Goal: Task Accomplishment & Management: Use online tool/utility

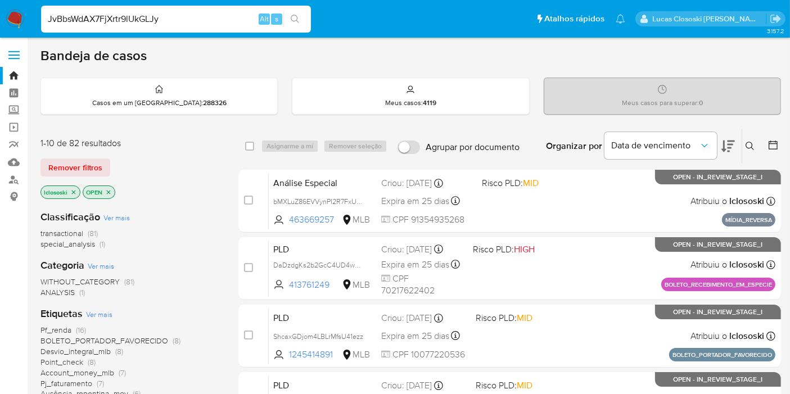
type input "JvBbsWdAX7FjXrtr9lUkGLJy"
click at [296, 18] on icon "search-icon" at bounding box center [295, 19] width 9 height 9
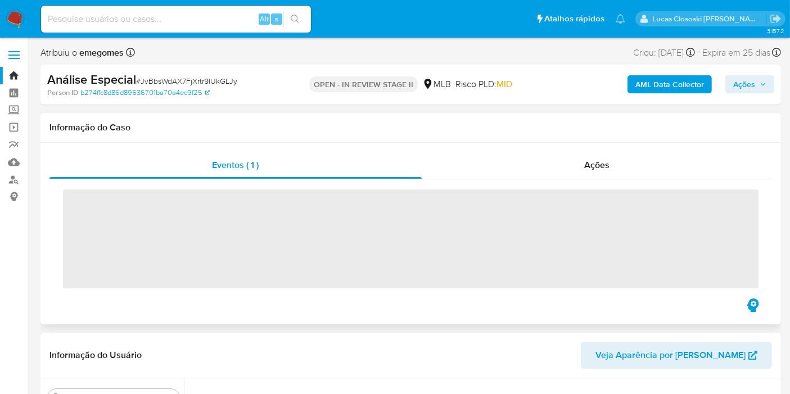
scroll to position [501, 0]
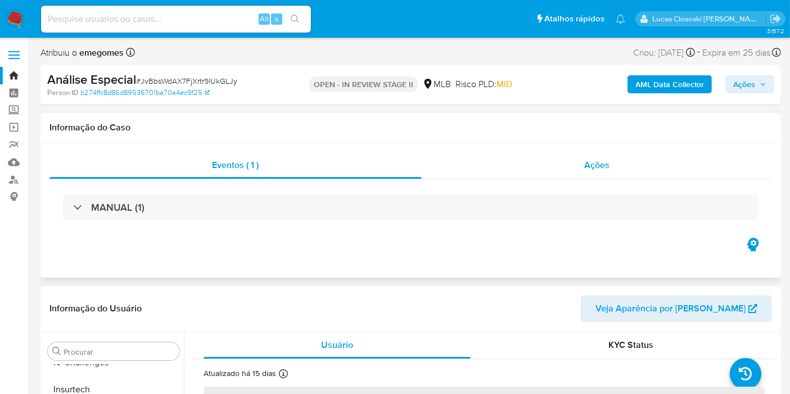
click at [580, 166] on div "Ações" at bounding box center [597, 165] width 351 height 27
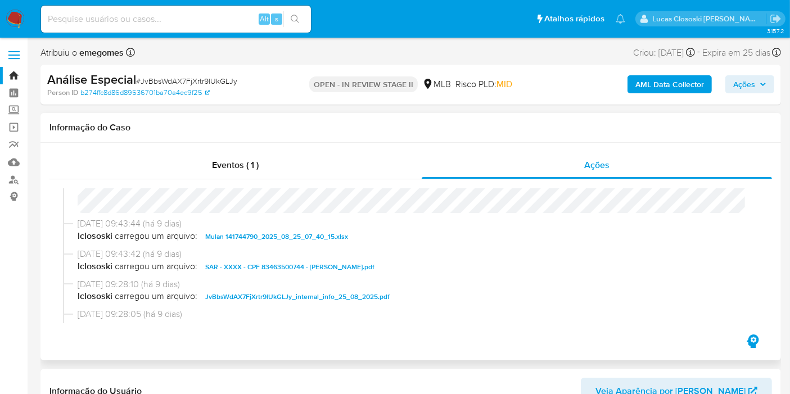
select select "10"
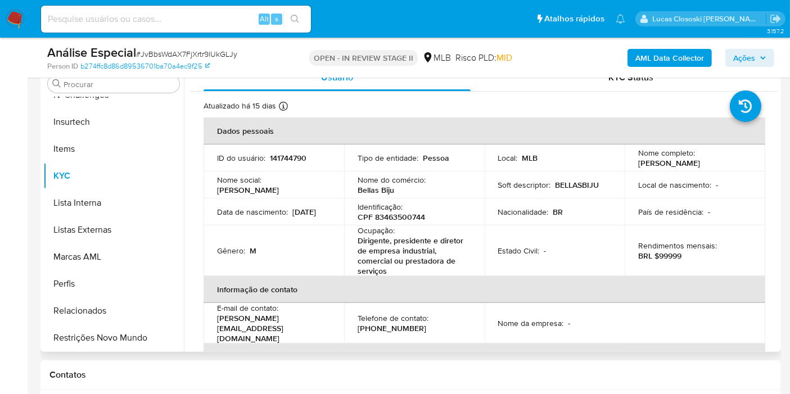
scroll to position [312, 0]
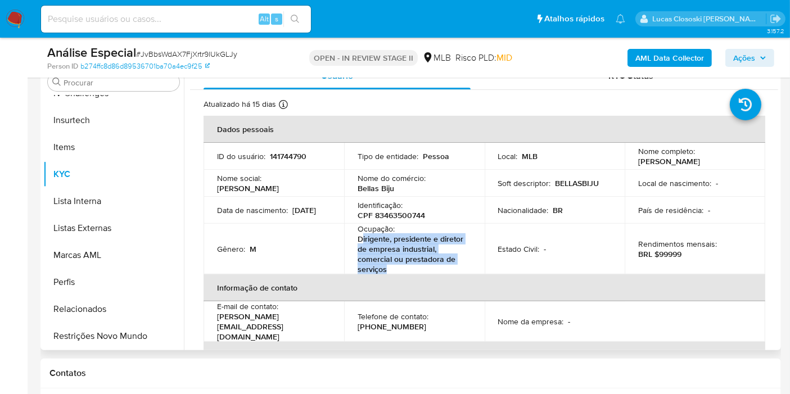
drag, startPoint x: 401, startPoint y: 265, endPoint x: 361, endPoint y: 239, distance: 47.5
click at [361, 239] on p "Dirigente, presidente e diretor de empresa industrial, comercial ou prestadora …" at bounding box center [411, 254] width 109 height 40
copy p "irigente, presidente e diretor de empresa industrial, comercial ou prestadora d…"
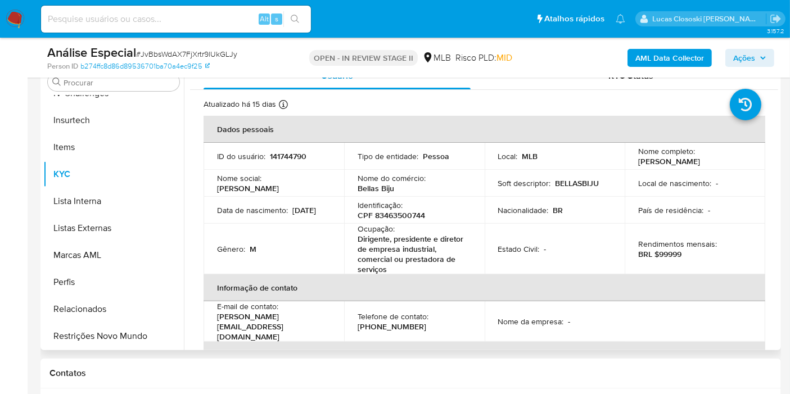
click at [558, 197] on td "Nacionalidade : BR" at bounding box center [554, 210] width 141 height 27
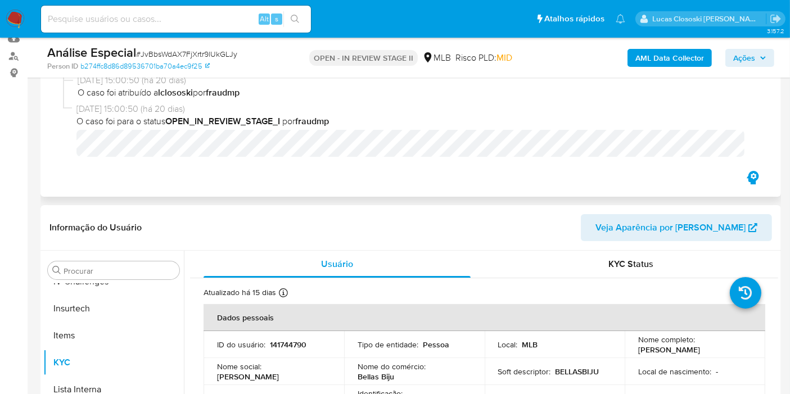
scroll to position [0, 0]
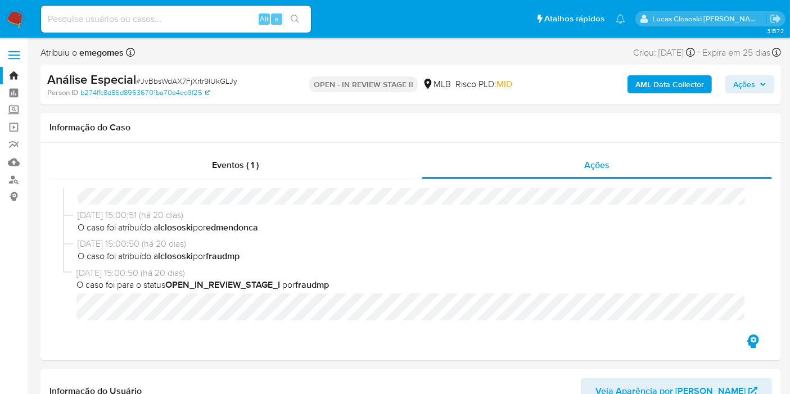
click at [28, 12] on nav "Pausado Ver notificaciones Alt s Atalhos rápidos Presiona las siguientes teclas…" at bounding box center [395, 19] width 790 height 38
click at [19, 14] on img at bounding box center [15, 19] width 19 height 19
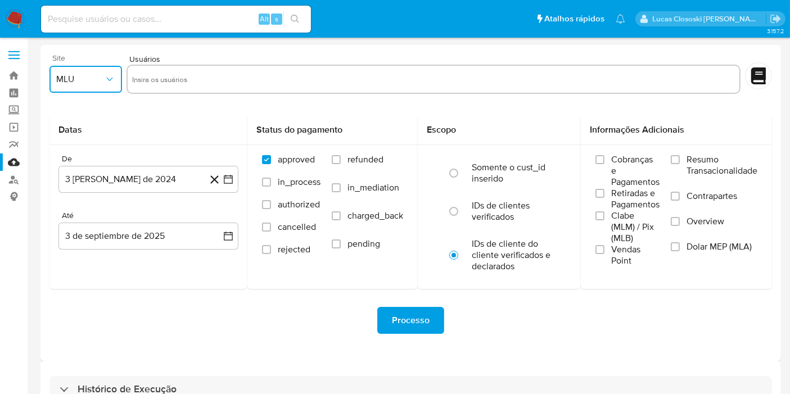
click at [87, 83] on span "MLU" at bounding box center [80, 79] width 48 height 11
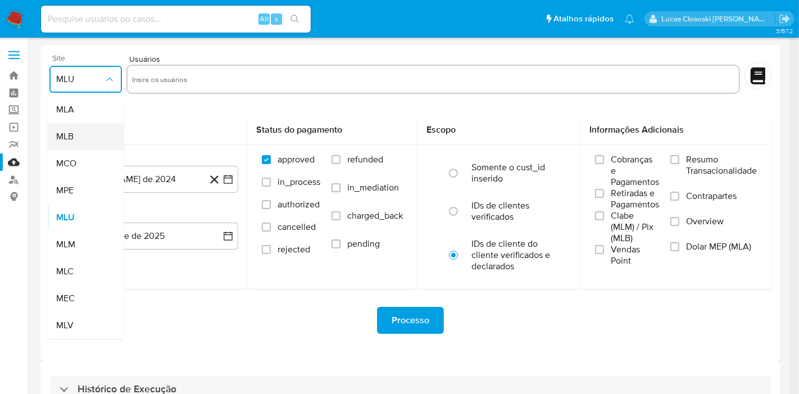
click at [80, 135] on div "MLB" at bounding box center [82, 136] width 52 height 27
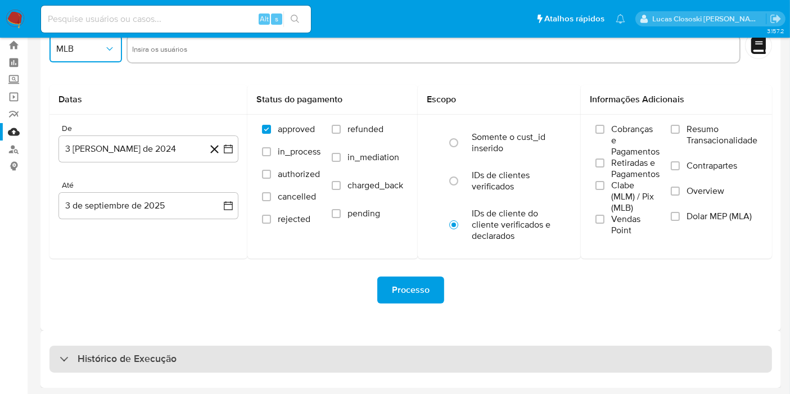
click at [217, 354] on div "Histórico de Execução" at bounding box center [410, 359] width 722 height 27
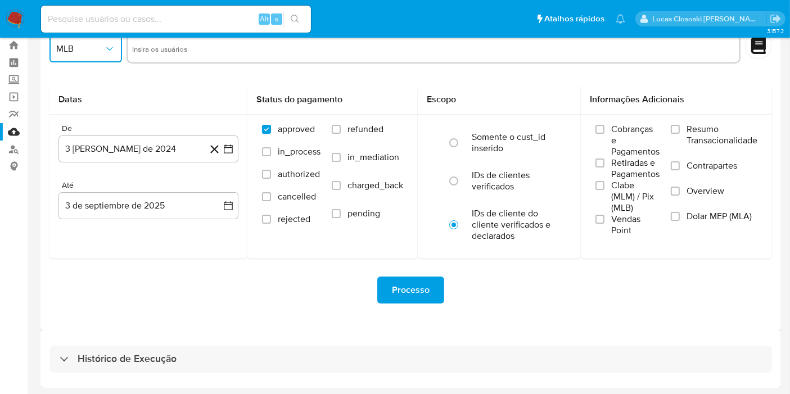
select select "10"
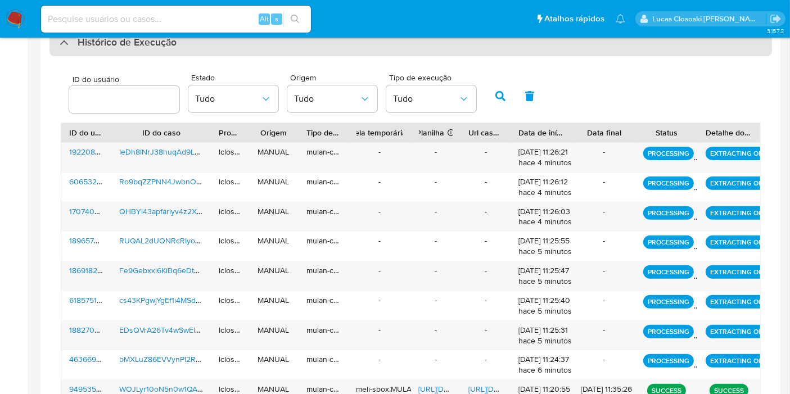
click at [268, 48] on div "Histórico de Execução" at bounding box center [410, 42] width 722 height 27
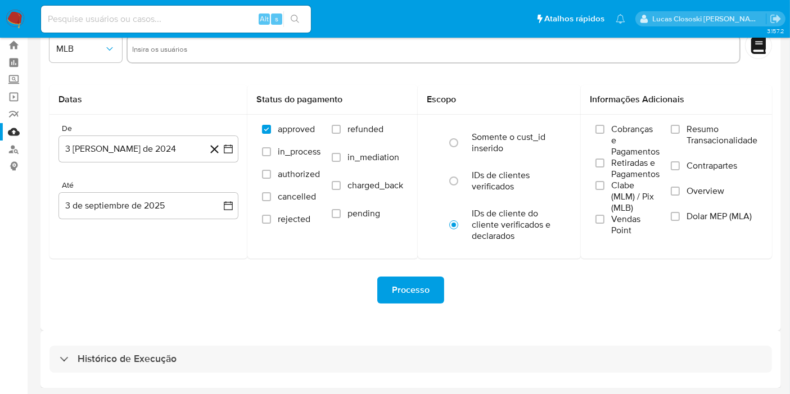
click at [203, 15] on input at bounding box center [176, 19] width 270 height 15
paste input "2komMitHcC0HILDOoUQ740ib"
type input "2komMitHcC0HILDOoUQ740ib"
click at [297, 12] on button "search-icon" at bounding box center [294, 19] width 23 height 16
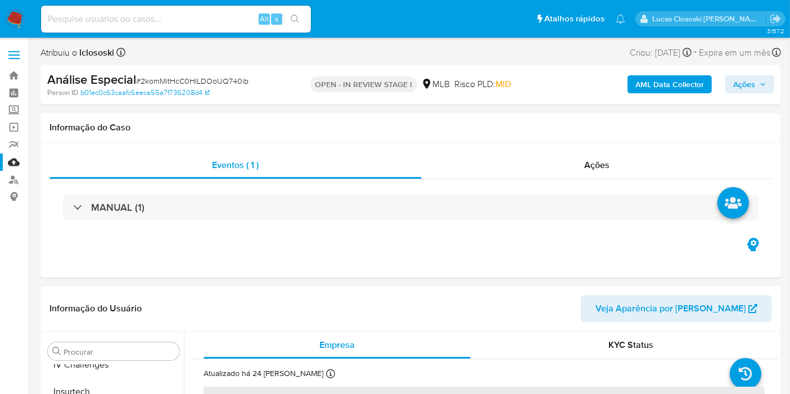
scroll to position [501, 0]
click at [546, 162] on div "Ações" at bounding box center [597, 165] width 351 height 27
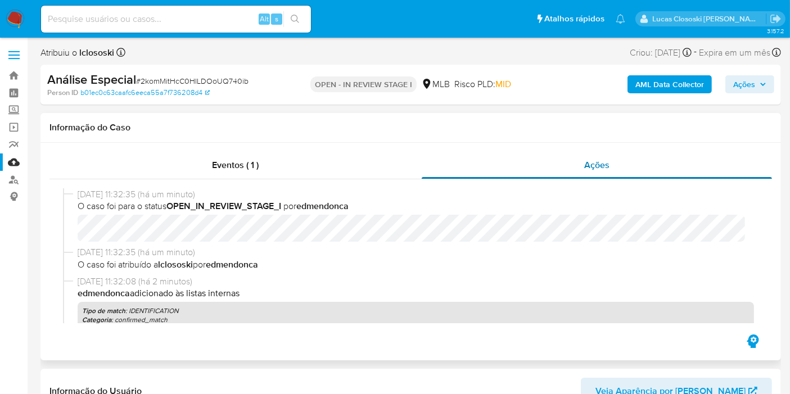
select select "10"
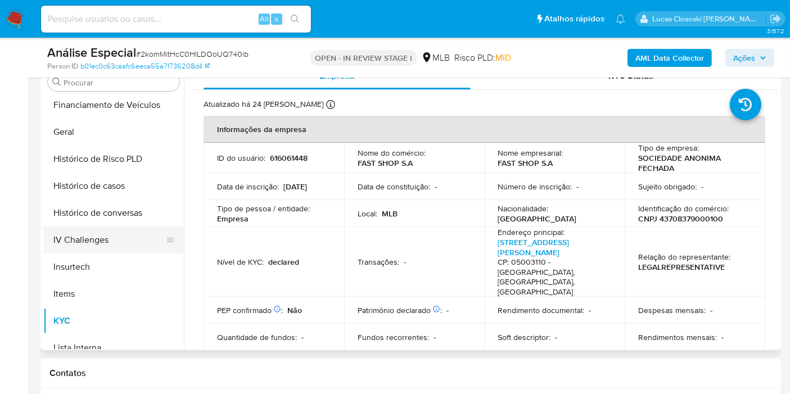
scroll to position [314, 0]
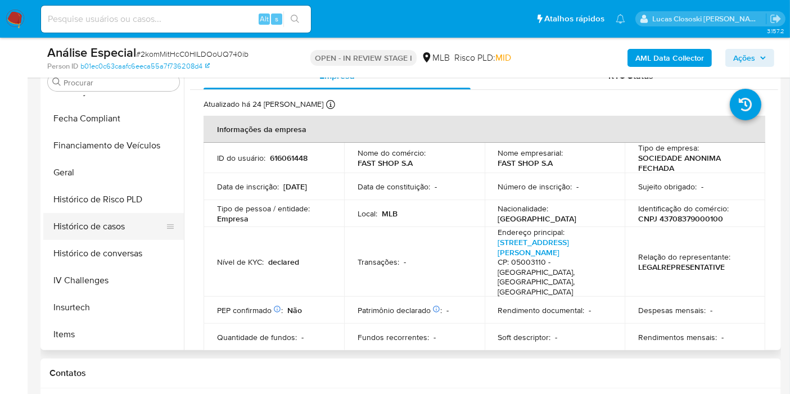
click at [117, 227] on button "Histórico de casos" at bounding box center [109, 226] width 132 height 27
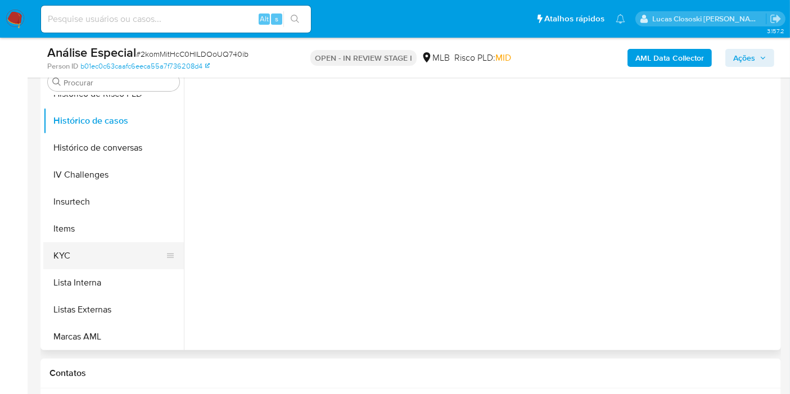
scroll to position [439, 0]
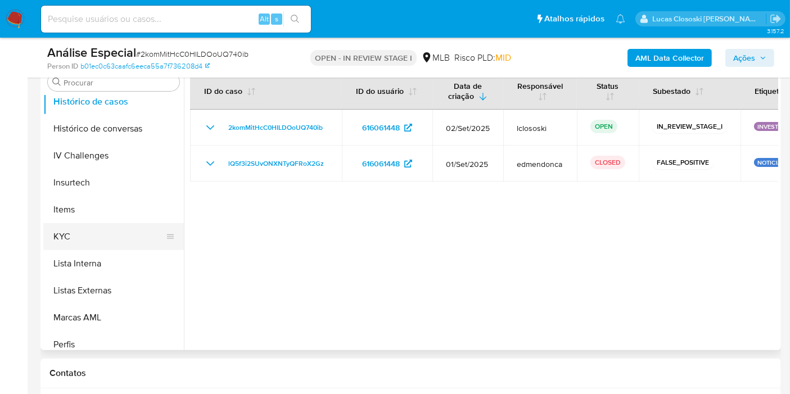
click at [85, 235] on button "KYC" at bounding box center [109, 236] width 132 height 27
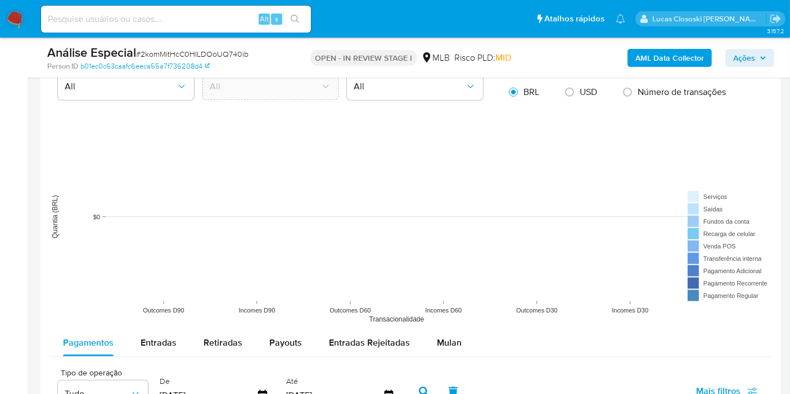
scroll to position [1311, 0]
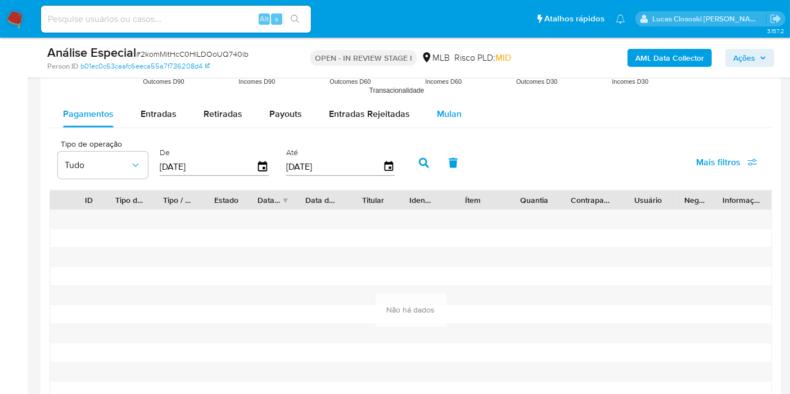
click at [442, 107] on span "Mulan" at bounding box center [449, 113] width 25 height 13
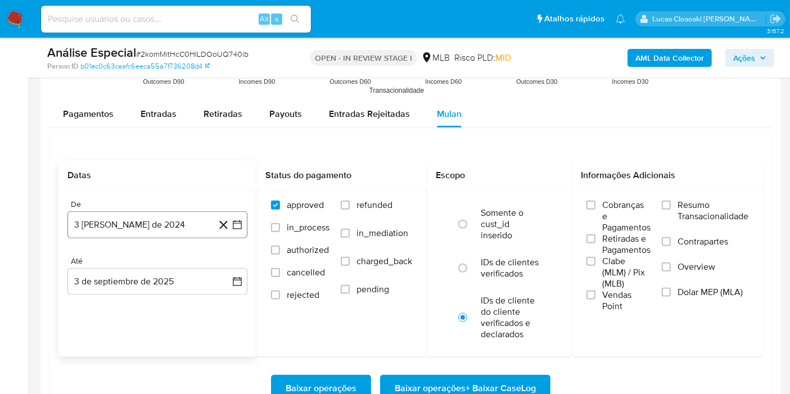
click at [233, 223] on icon "button" at bounding box center [237, 224] width 9 height 9
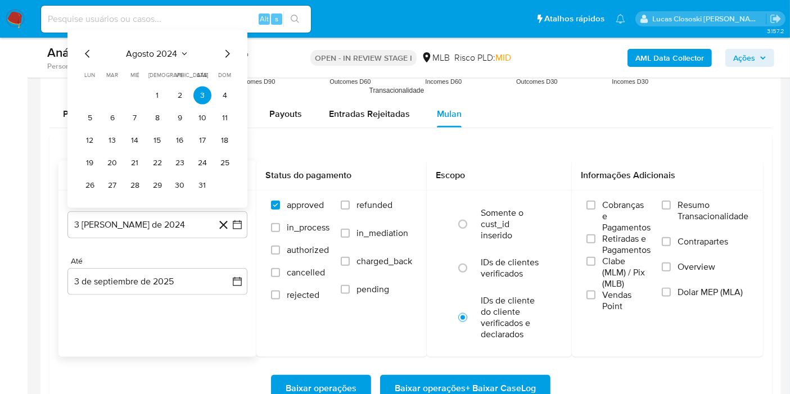
click at [145, 34] on div "agosto 2024 agosto 2024 lun lunes mar martes mié miércoles jue jueves vie viern…" at bounding box center [157, 119] width 180 height 178
click at [135, 59] on div "agosto 2024 agosto 2024 lun lunes mar martes mié miércoles jue jueves vie viern…" at bounding box center [157, 120] width 153 height 147
click at [139, 49] on span "agosto 2024" at bounding box center [151, 53] width 51 height 11
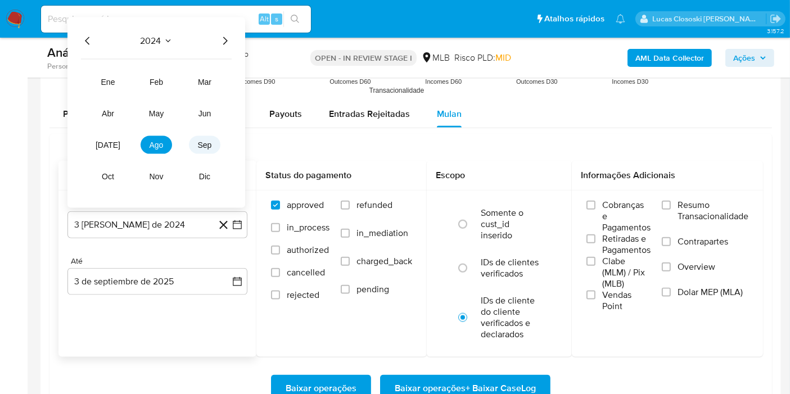
click at [194, 143] on button "sep" at bounding box center [204, 145] width 31 height 18
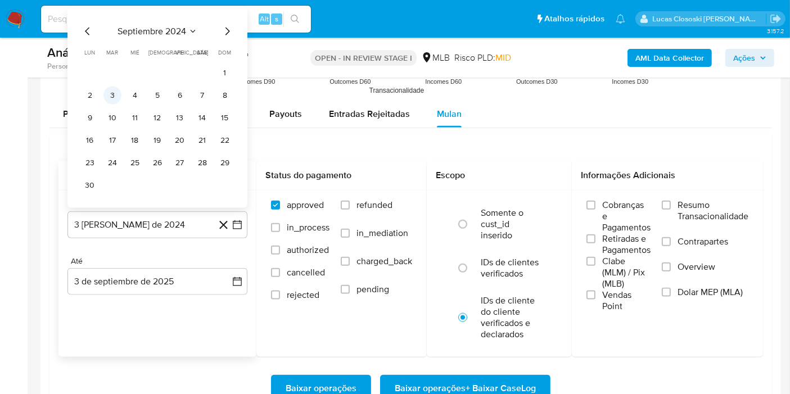
click at [109, 91] on button "3" at bounding box center [112, 96] width 18 height 18
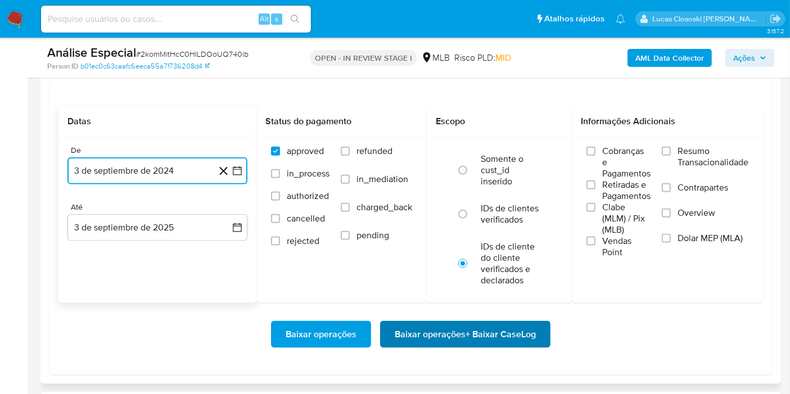
scroll to position [1498, 0]
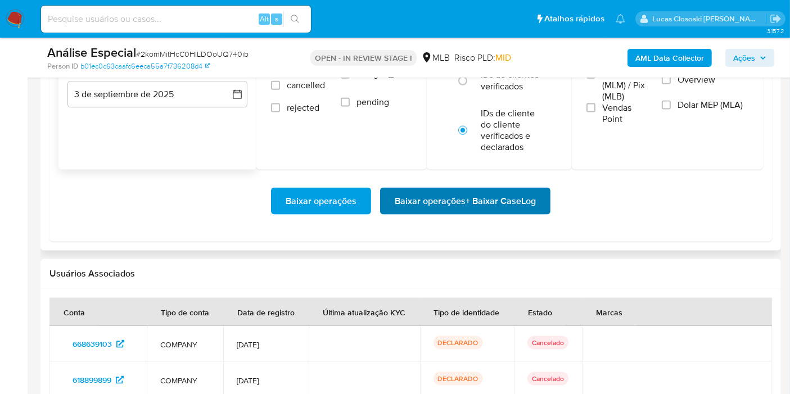
click at [528, 200] on span "Baixar operações + Baixar CaseLog" at bounding box center [465, 201] width 141 height 25
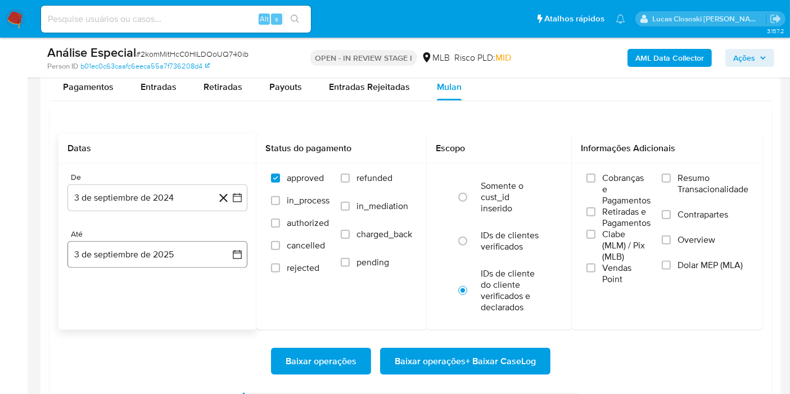
scroll to position [1311, 0]
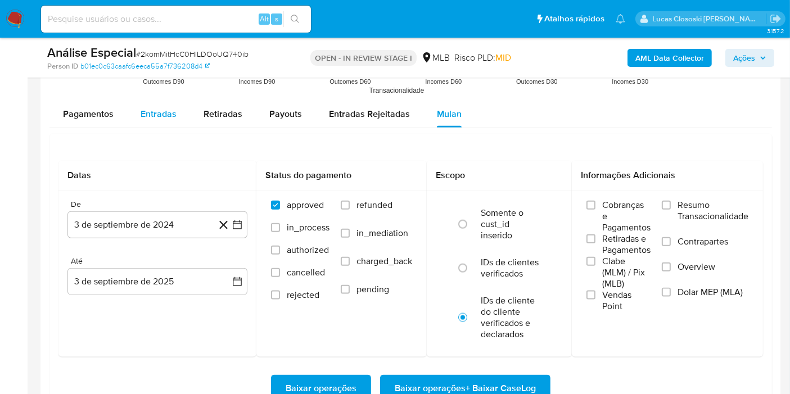
click at [157, 112] on span "Entradas" at bounding box center [159, 113] width 36 height 13
select select "10"
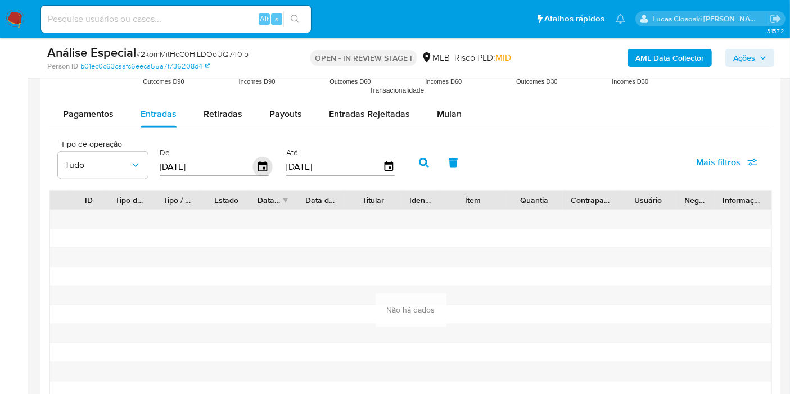
click at [263, 166] on icon "button" at bounding box center [262, 166] width 9 height 10
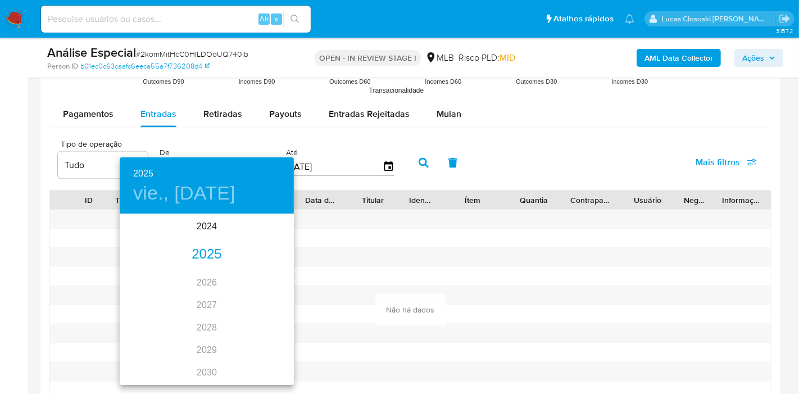
click at [202, 249] on div "2025" at bounding box center [207, 254] width 174 height 22
click at [156, 238] on div "ene." at bounding box center [149, 236] width 58 height 42
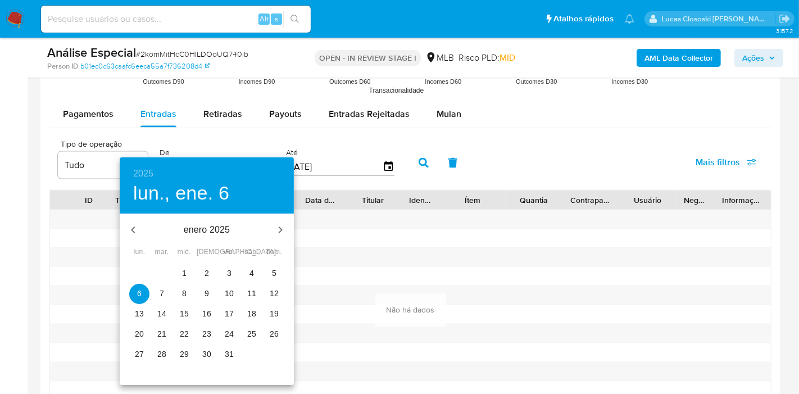
click at [183, 266] on button "1" at bounding box center [184, 274] width 20 height 20
type input "01/01/2025"
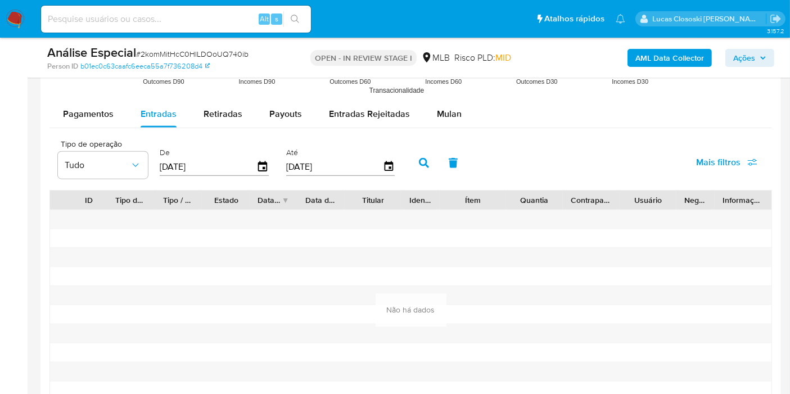
click at [422, 160] on icon "button" at bounding box center [424, 163] width 10 height 10
click at [443, 118] on div "Mulan" at bounding box center [449, 114] width 25 height 27
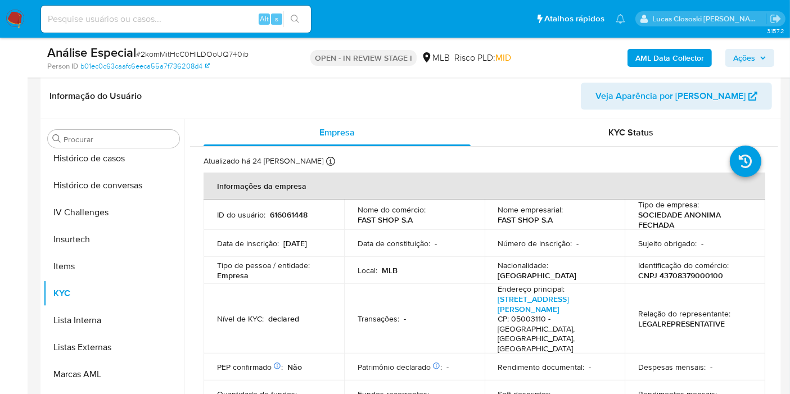
scroll to position [187, 0]
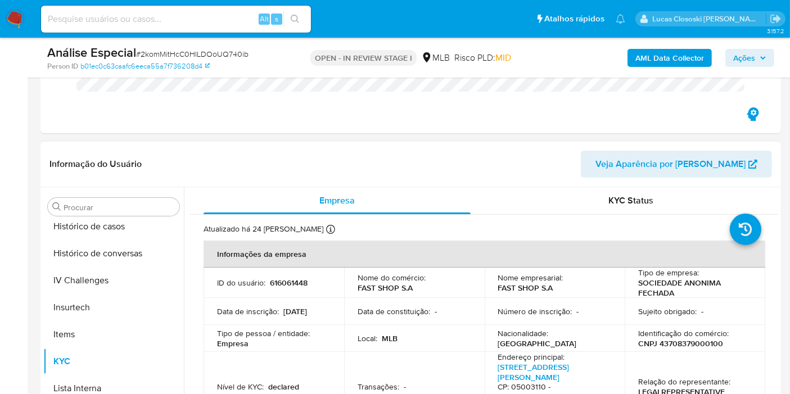
click at [437, 153] on header "Informação do Usuário Veja Aparência por Pessoa" at bounding box center [410, 164] width 722 height 27
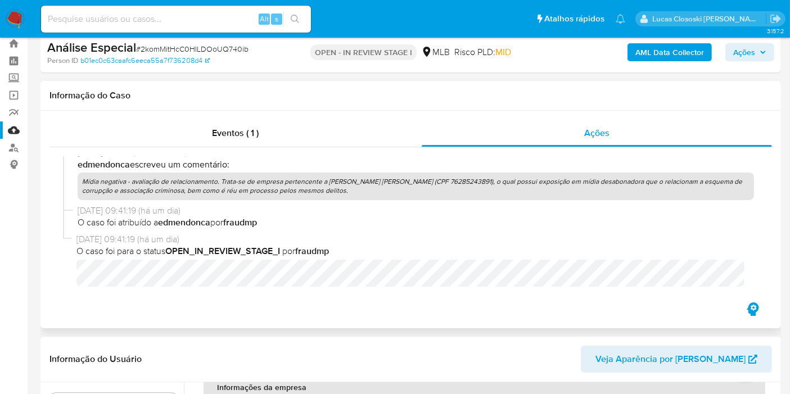
scroll to position [0, 0]
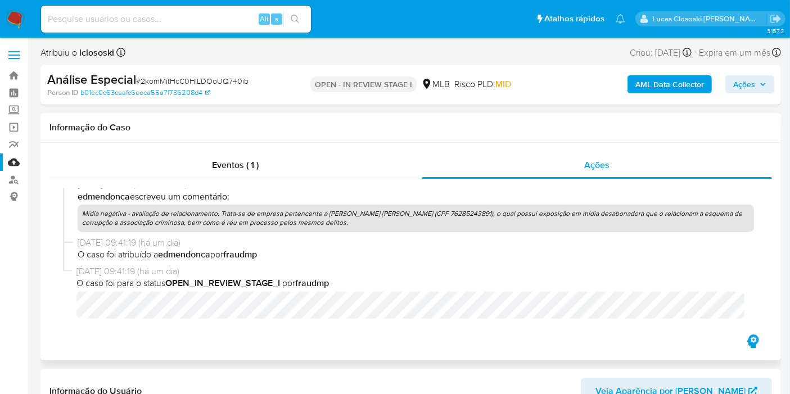
click at [234, 135] on div "Informação do Caso" at bounding box center [410, 128] width 740 height 30
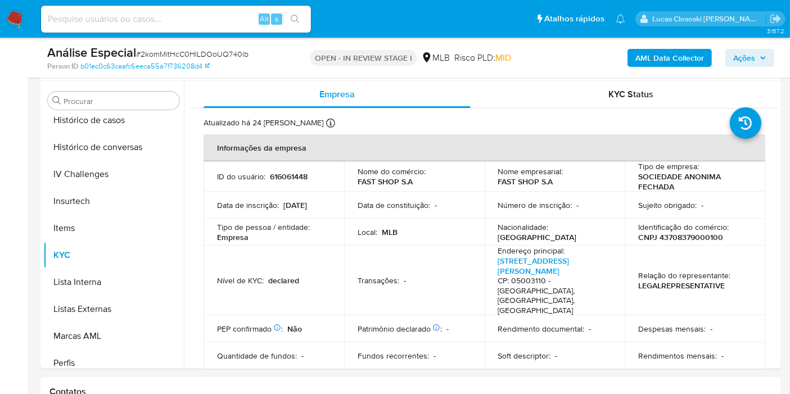
scroll to position [312, 0]
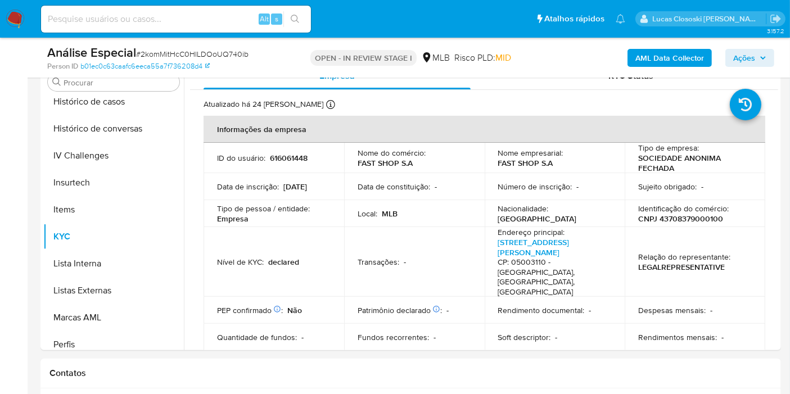
click at [294, 56] on div "OPEN - IN REVIEW STAGE I MLB Risco PLD: MID" at bounding box center [410, 57] width 239 height 26
click at [221, 56] on span "# 2komMitHcC0HILDOoUQ740ib" at bounding box center [192, 53] width 112 height 11
click at [232, 53] on span "# 2komMitHcC0HILDOoUQ740ib" at bounding box center [192, 53] width 112 height 11
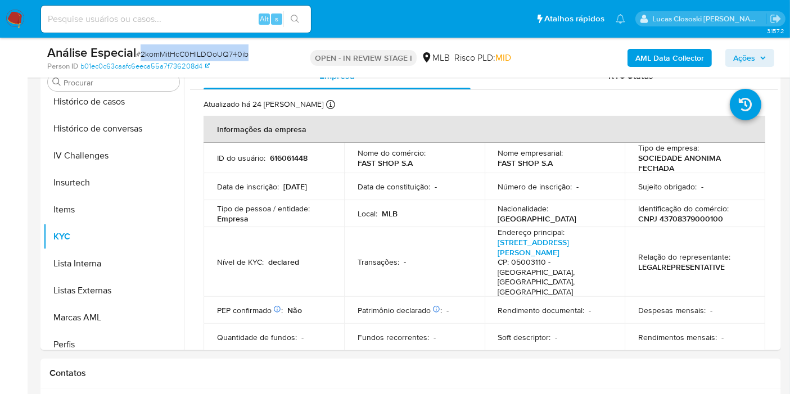
click at [271, 53] on div "Análise Especial # 2komMitHcC0HILDOoUQ740ib" at bounding box center [166, 52] width 238 height 17
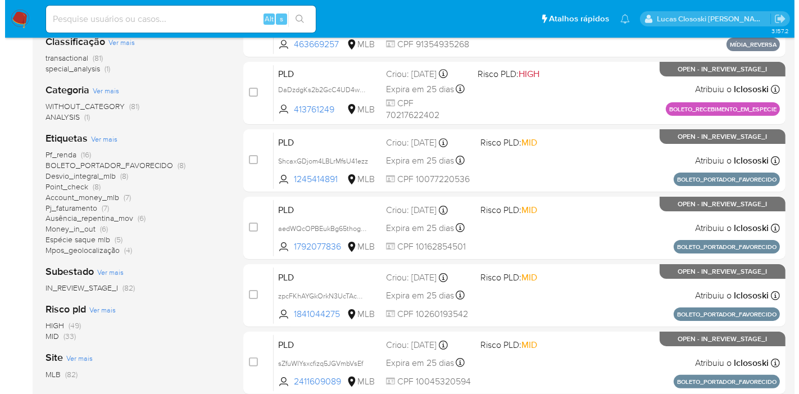
scroll to position [187, 0]
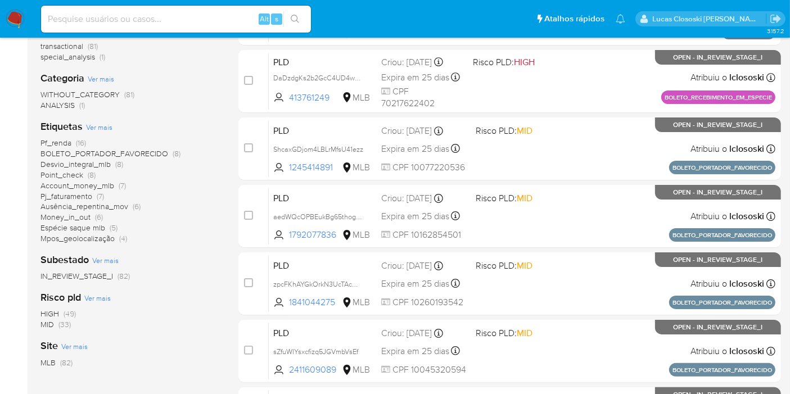
click at [102, 125] on span "Ver mais" at bounding box center [99, 127] width 26 height 10
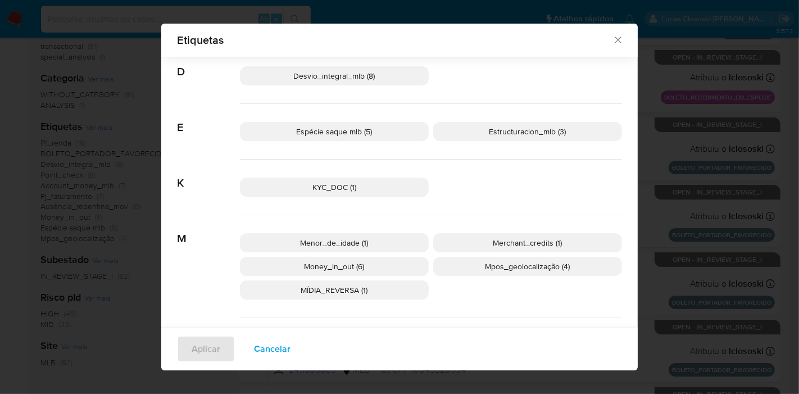
scroll to position [366, 0]
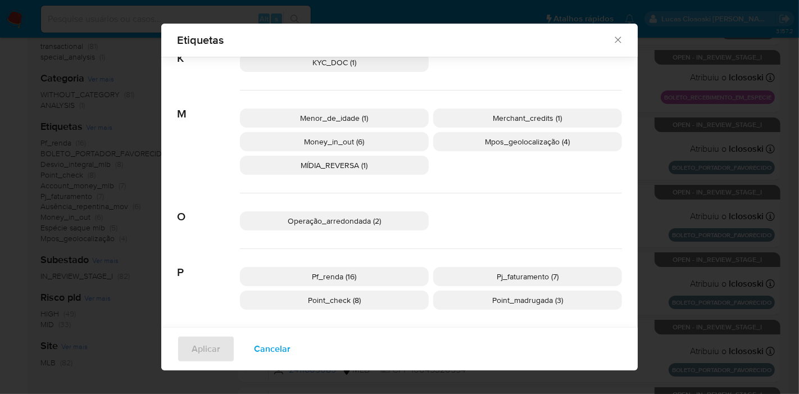
click at [369, 170] on p "MÍDIA_REVERSA (1)" at bounding box center [334, 165] width 189 height 19
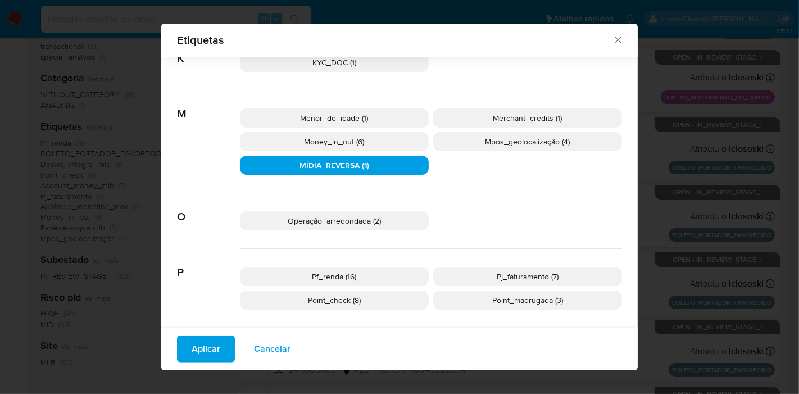
click at [193, 355] on span "Aplicar" at bounding box center [206, 349] width 29 height 25
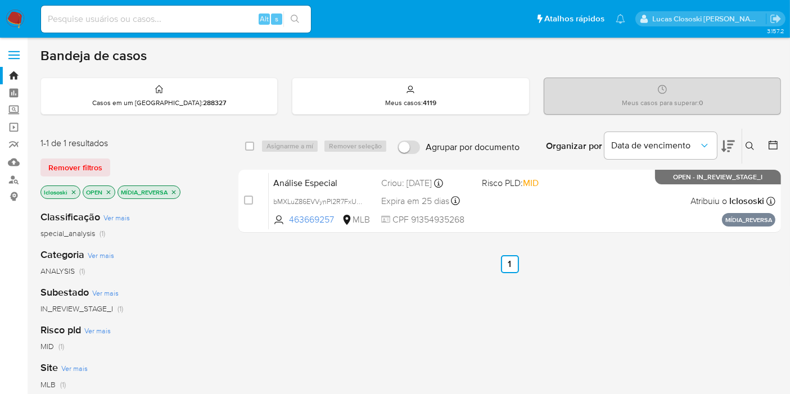
click at [578, 233] on div "select-all-cases-checkbox Asignarme a mí Remover seleção Agrupar por documento …" at bounding box center [509, 182] width 542 height 109
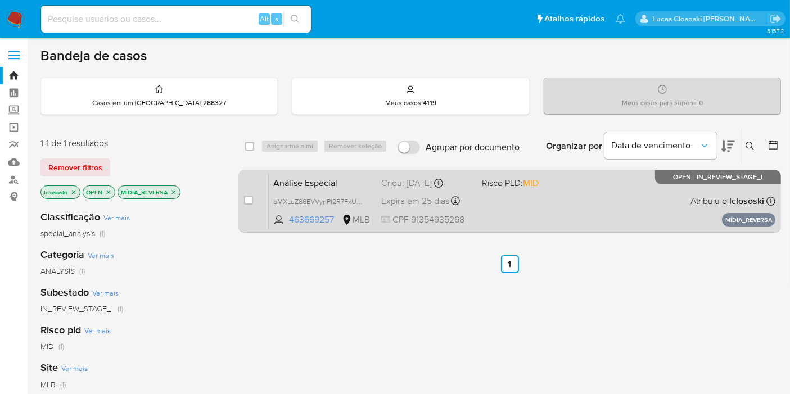
click at [577, 220] on div "Análise Especial bMXLuZ86EVVynPI2R7FxUxQG 463669257 MLB Risco PLD: MID Criou: 1…" at bounding box center [522, 201] width 506 height 57
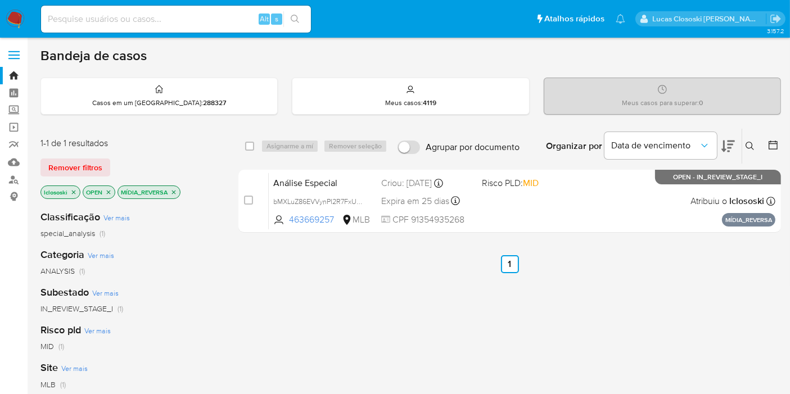
click at [167, 187] on p "MÍDIA_REVERSA" at bounding box center [149, 192] width 62 height 12
click at [170, 191] on icon "close-filter" at bounding box center [173, 192] width 7 height 7
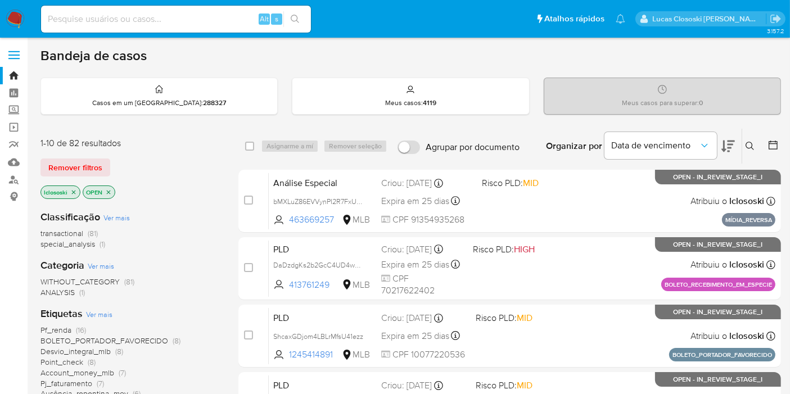
click at [98, 309] on span "Ver mais" at bounding box center [99, 314] width 26 height 10
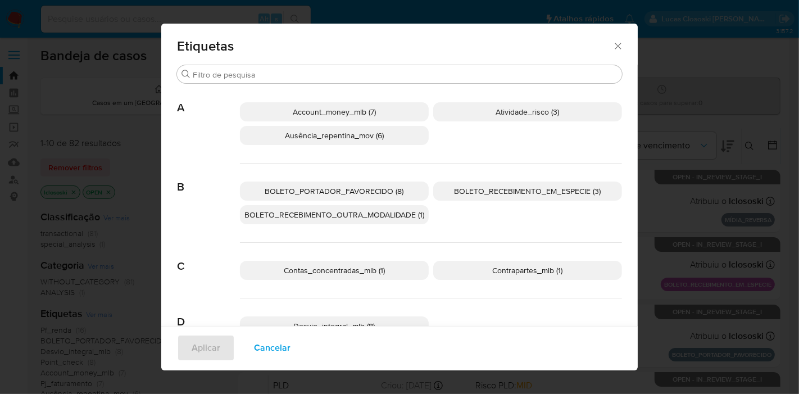
click at [682, 196] on div "Etiquetas Procurar A Account_money_mlb (7) Atividade_risco (3) Ausência_repenti…" at bounding box center [399, 197] width 799 height 394
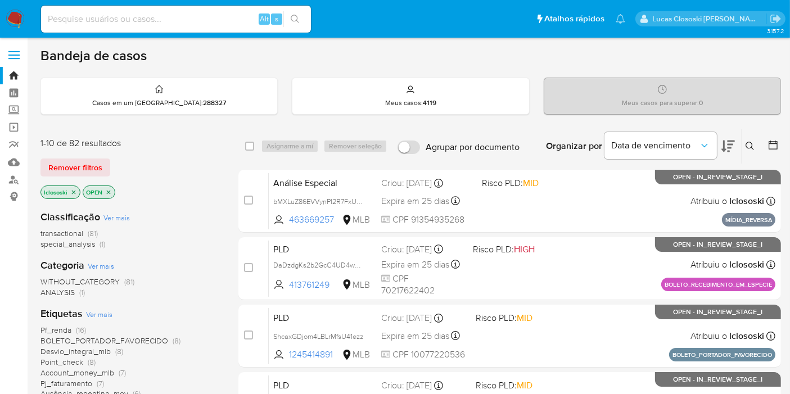
click at [56, 327] on span "Pf_renda" at bounding box center [55, 329] width 31 height 11
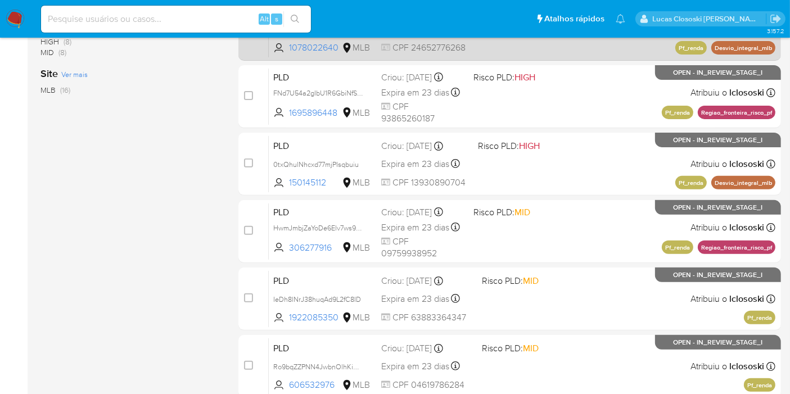
scroll to position [492, 0]
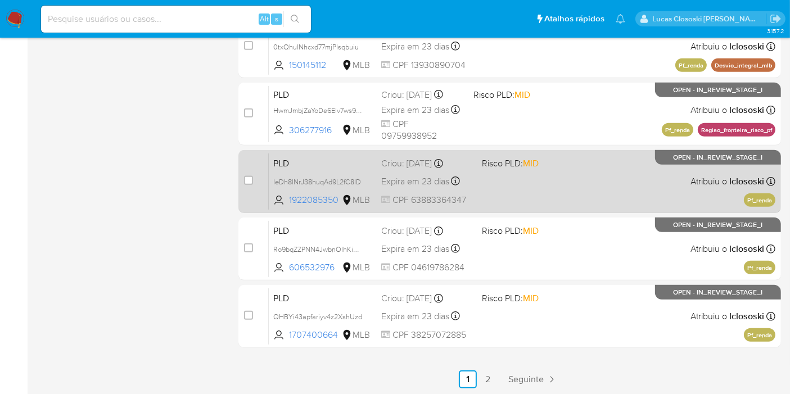
click at [555, 182] on div "PLD IeDh8lNrJ38huqAd9L2fC8ID 1922085350 MLB Risco PLD: MID Criou: 12/08/2025 Cr…" at bounding box center [522, 181] width 506 height 57
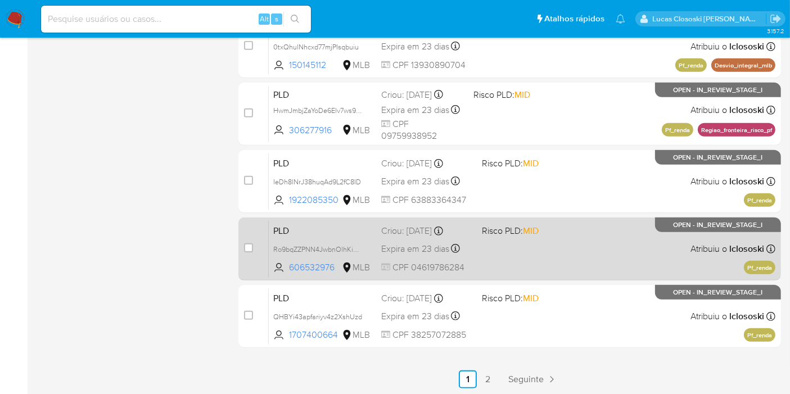
click at [612, 252] on div "PLD Ro9bqZZPNN4JwbnOlhKiKFiy 606532976 MLB Risco PLD: MID Criou: 12/08/2025 Cri…" at bounding box center [522, 248] width 506 height 57
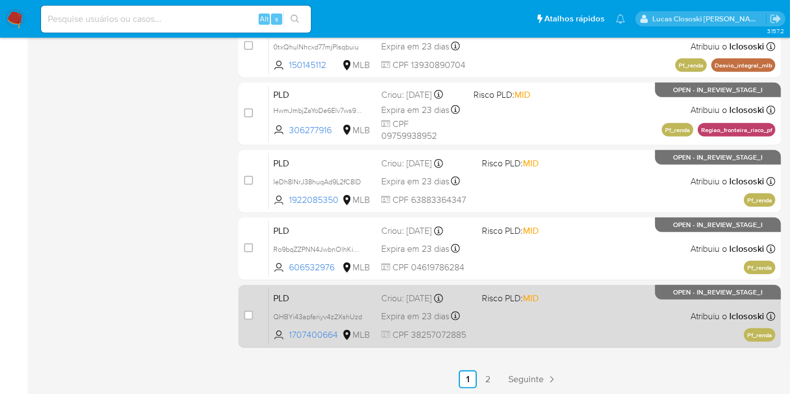
click at [601, 333] on div "PLD QHBYi43apfariyv4z2XshUzd 1707400664 MLB Risco PLD: MID Criou: 12/08/2025 Cr…" at bounding box center [522, 316] width 506 height 57
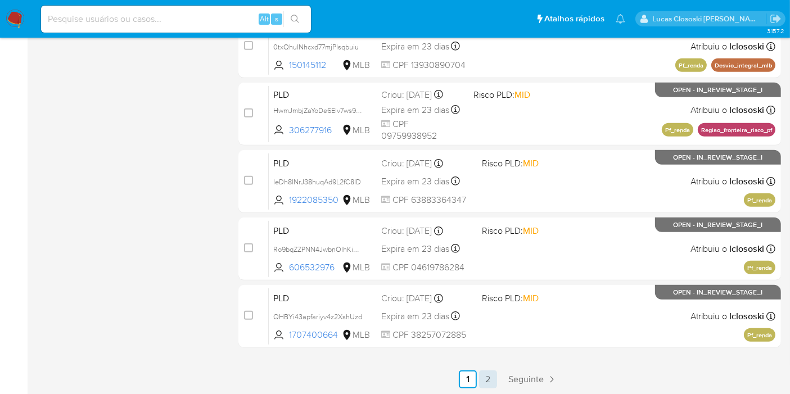
click at [488, 377] on link "2" at bounding box center [488, 379] width 18 height 18
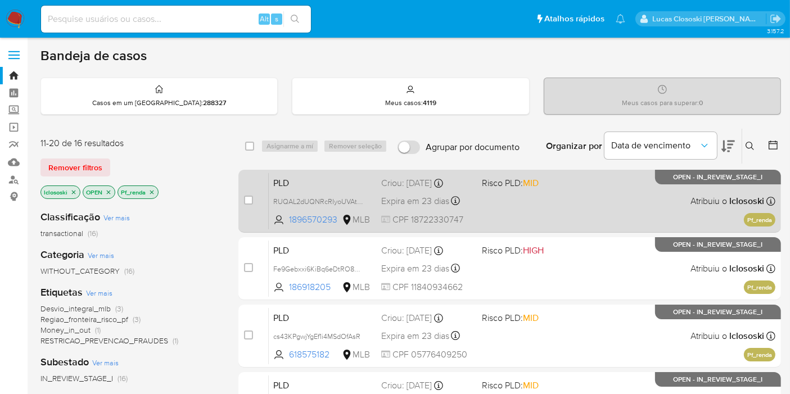
click at [524, 201] on div "PLD RUQAL2dUQNRcRIyoUVAtxunj 1896570293 MLB Risco PLD: MID Criou: 12/08/2025 Cr…" at bounding box center [522, 201] width 506 height 57
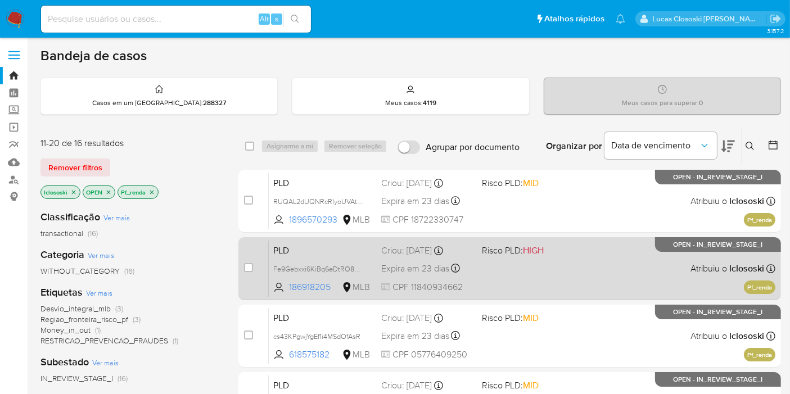
click at [560, 271] on div "PLD Fe9Gebxxi6KiBq6eDtRO8w1r 186918205 MLB Risco PLD: HIGH Criou: 12/08/2025 Cr…" at bounding box center [522, 268] width 506 height 57
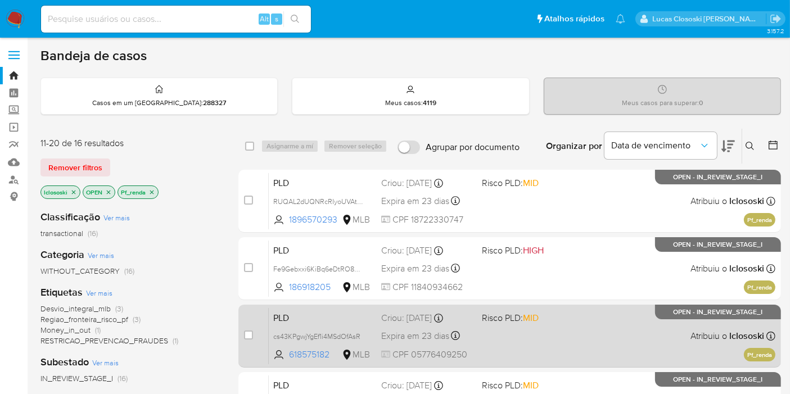
click at [597, 323] on div "PLD cs43KPgwjYgEf1i4MSdOfAsR 618575182 MLB Risco PLD: MID Criou: 12/08/2025 Cri…" at bounding box center [522, 335] width 506 height 57
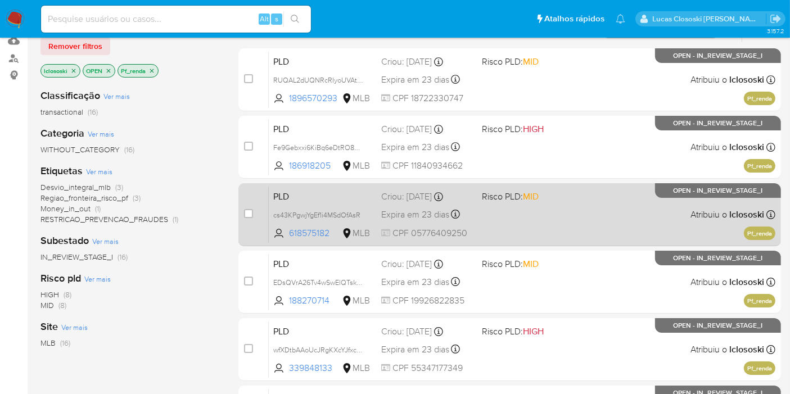
scroll to position [125, 0]
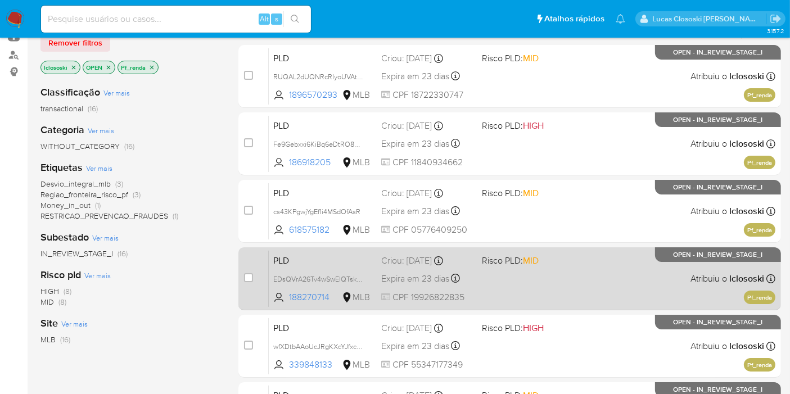
click at [610, 265] on div "PLD EDsQVrA26Tv4wSwElQTskGps 188270714 MLB Risco PLD: MID Criou: 12/08/2025 Cri…" at bounding box center [522, 278] width 506 height 57
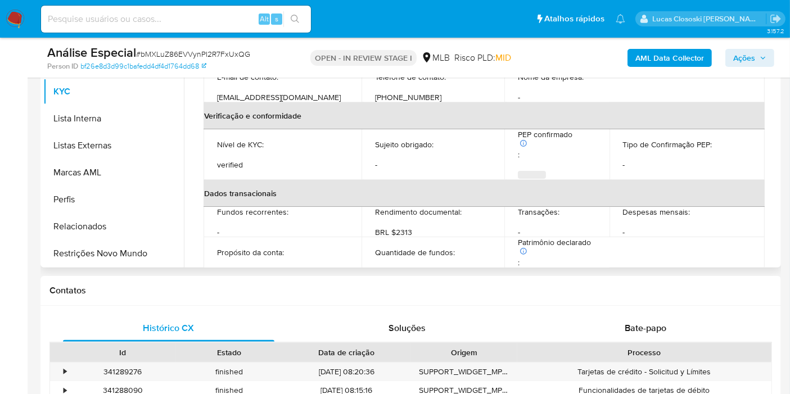
scroll to position [312, 0]
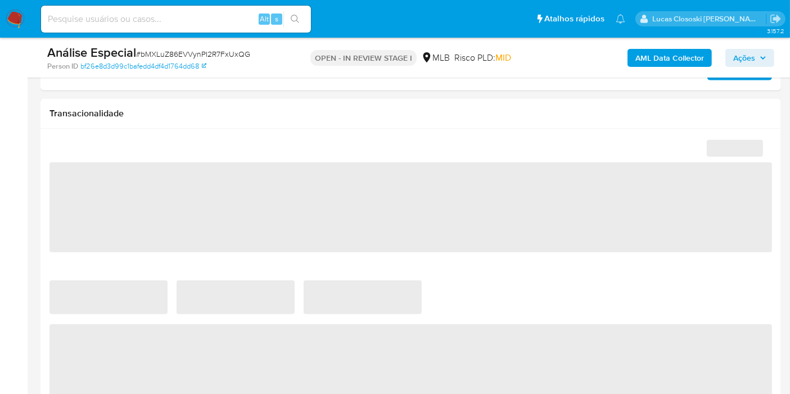
select select "10"
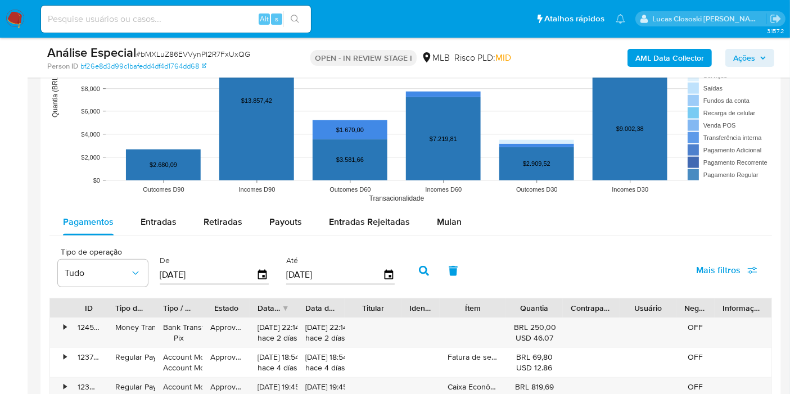
scroll to position [1124, 0]
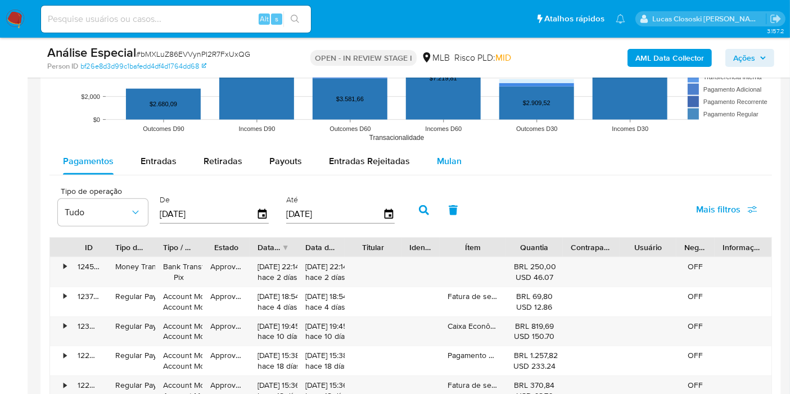
click at [438, 171] on div "Mulan" at bounding box center [449, 161] width 25 height 27
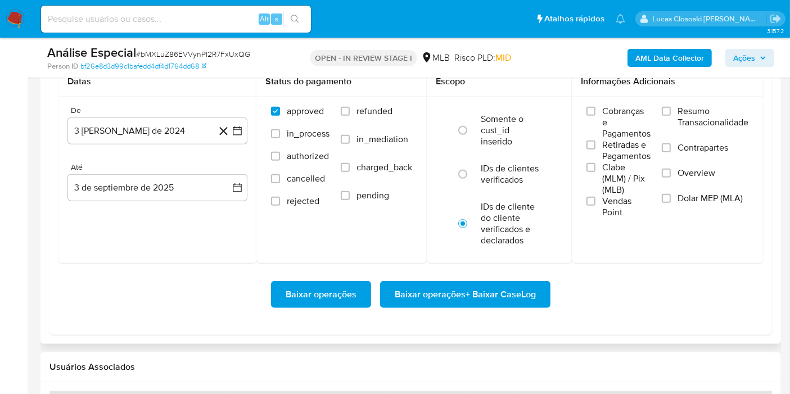
scroll to position [1311, 0]
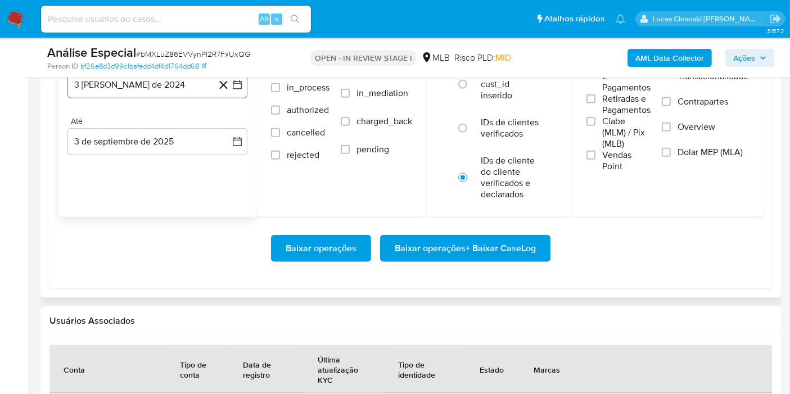
click at [237, 83] on icon "button" at bounding box center [237, 84] width 11 height 11
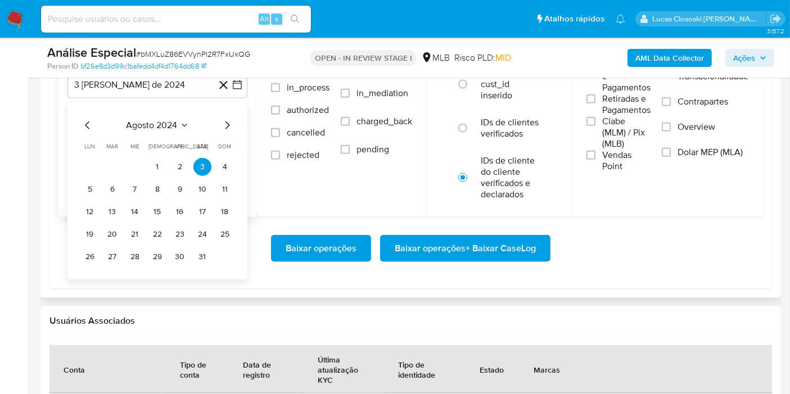
click at [180, 127] on icon "Seleccionar mes y año" at bounding box center [184, 125] width 9 height 9
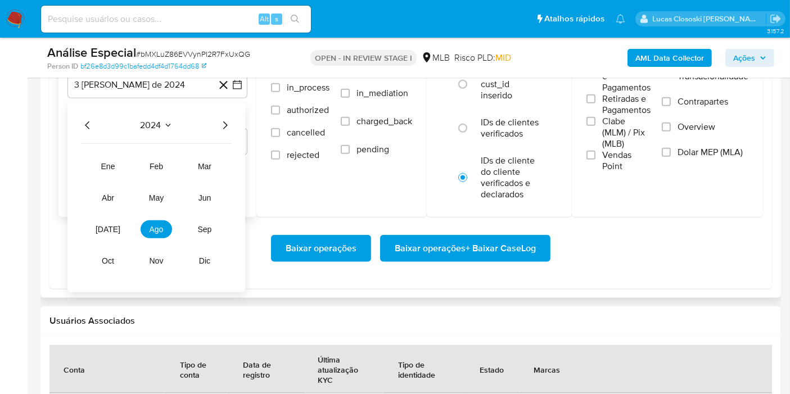
click at [218, 119] on icon "Año siguiente" at bounding box center [224, 125] width 13 height 13
click at [93, 121] on icon "Año anterior" at bounding box center [87, 125] width 13 height 13
click at [211, 230] on span "sep" at bounding box center [205, 229] width 14 height 9
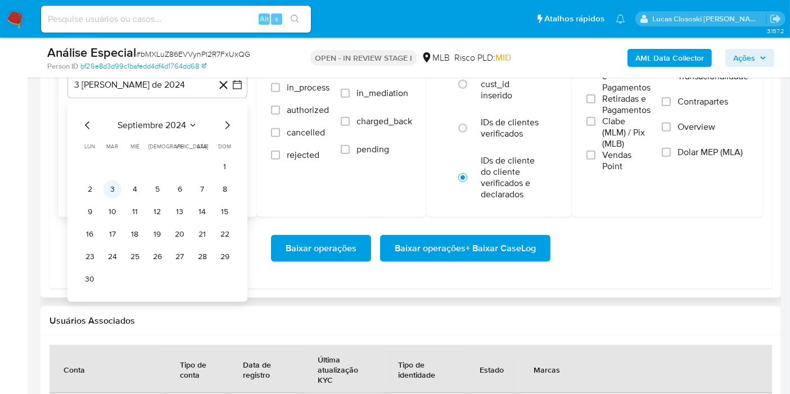
click at [115, 185] on button "3" at bounding box center [112, 189] width 18 height 18
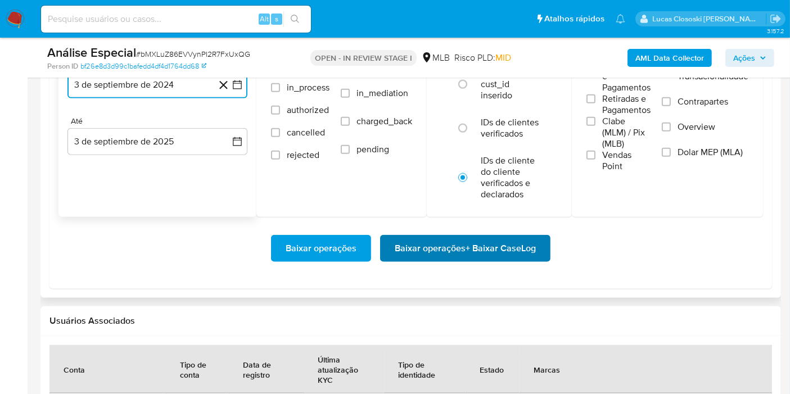
click at [532, 240] on span "Baixar operações + Baixar CaseLog" at bounding box center [465, 248] width 141 height 25
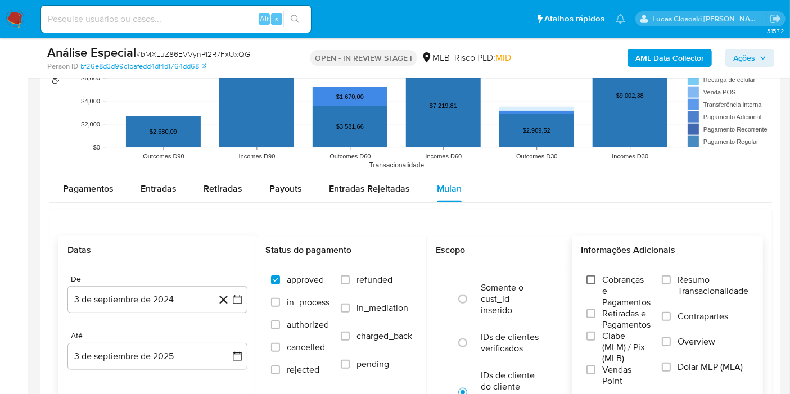
scroll to position [1124, 0]
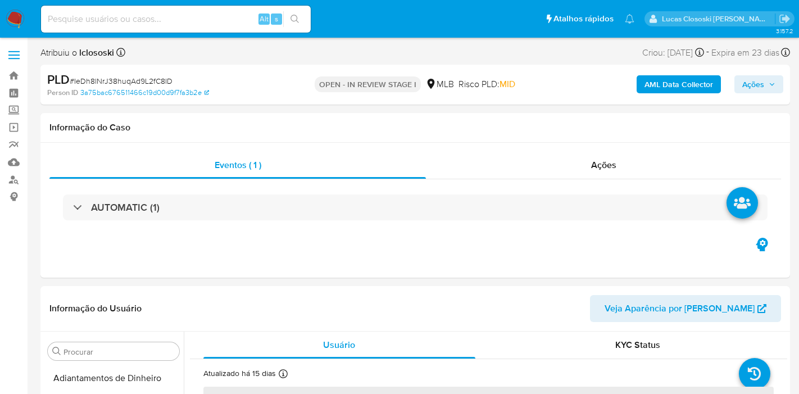
select select "10"
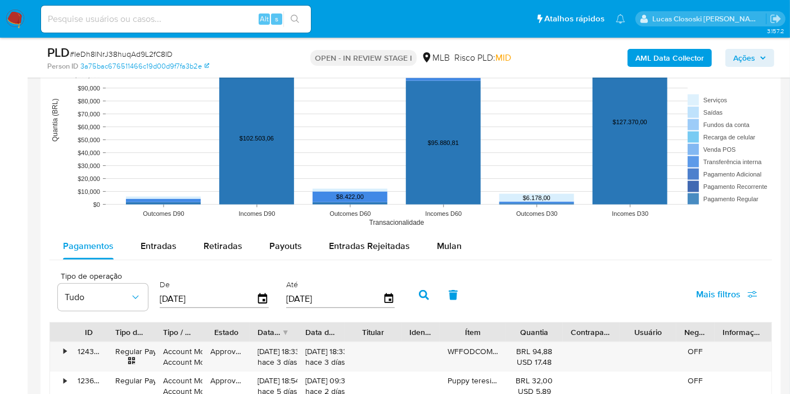
scroll to position [1186, 0]
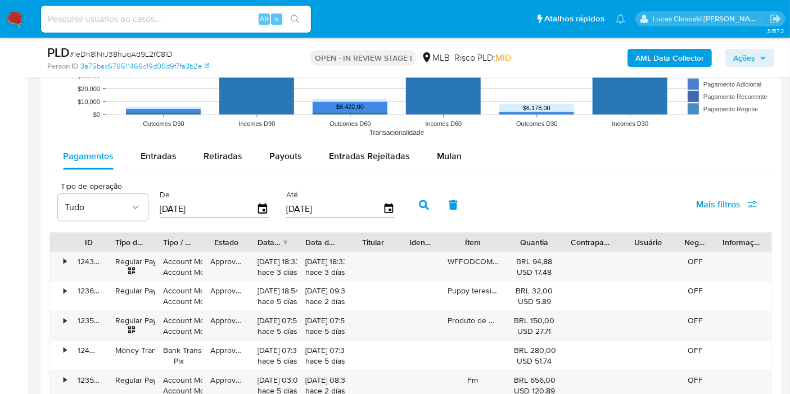
click at [446, 139] on rect at bounding box center [410, 30] width 722 height 225
click at [447, 152] on span "Mulan" at bounding box center [449, 156] width 25 height 13
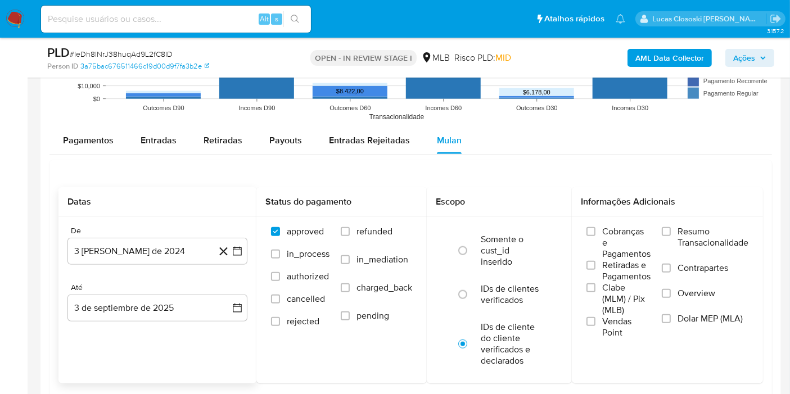
scroll to position [1249, 0]
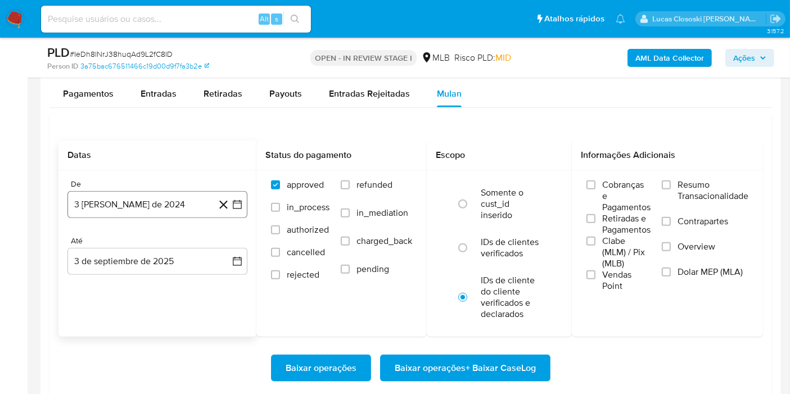
click at [241, 206] on icon "button" at bounding box center [237, 204] width 11 height 11
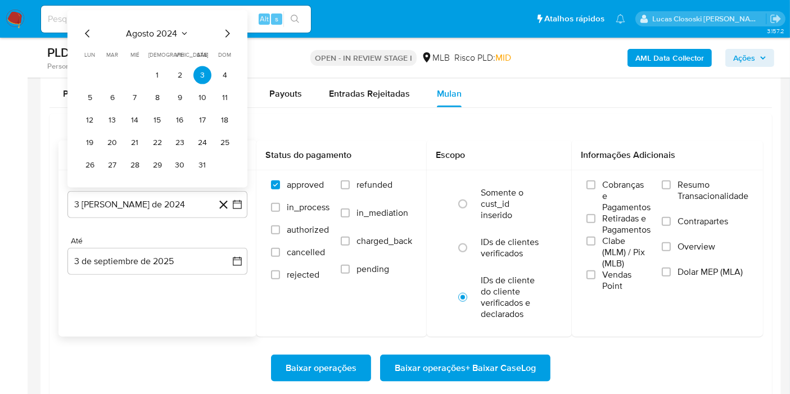
click at [174, 31] on span "agosto 2024" at bounding box center [151, 33] width 51 height 11
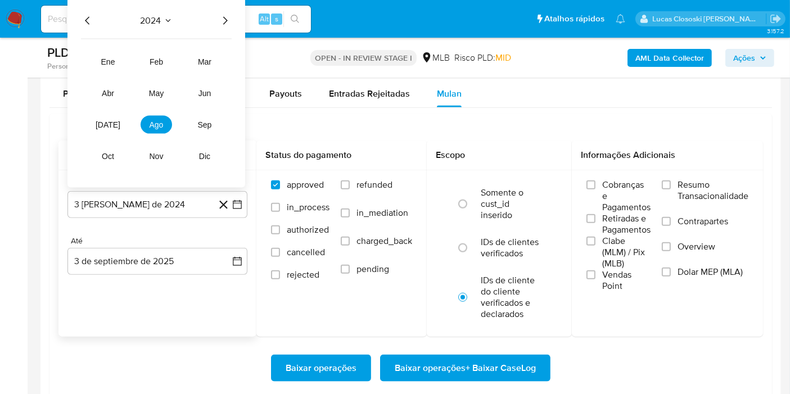
click at [221, 16] on icon "Año siguiente" at bounding box center [224, 20] width 13 height 13
click at [105, 108] on tr "ene feb mar abr may jun jul ago sep oct nov dic" at bounding box center [156, 109] width 128 height 112
click at [106, 116] on button "[DATE]" at bounding box center [107, 125] width 31 height 18
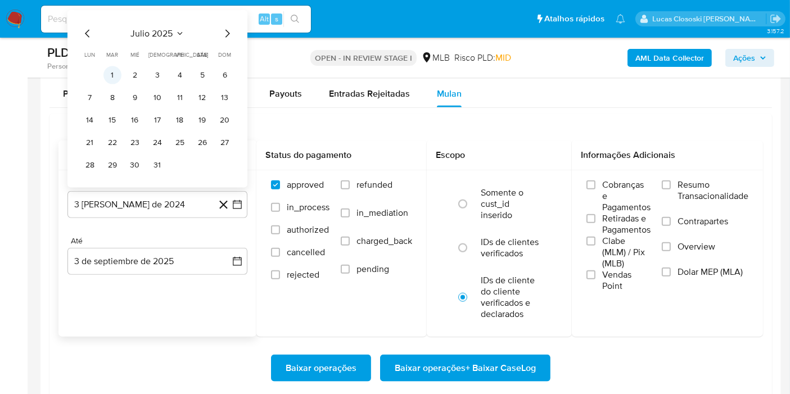
click at [120, 74] on button "1" at bounding box center [112, 75] width 18 height 18
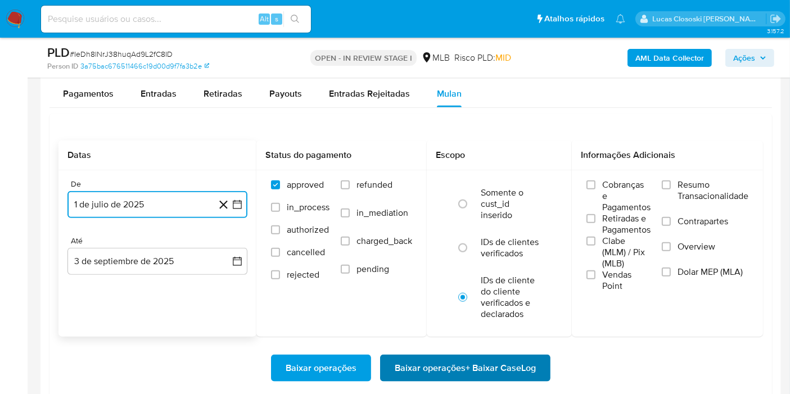
click at [427, 356] on span "Baixar operações + Baixar CaseLog" at bounding box center [465, 368] width 141 height 25
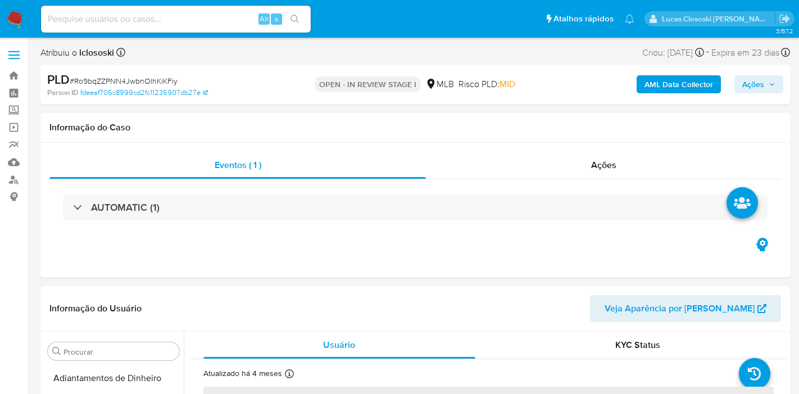
select select "10"
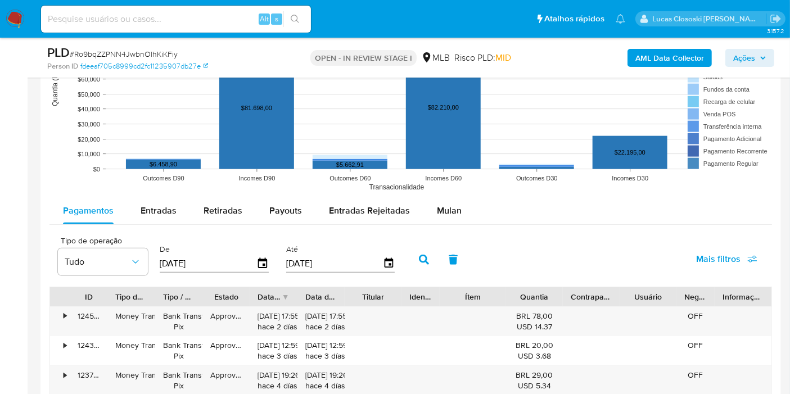
scroll to position [1186, 0]
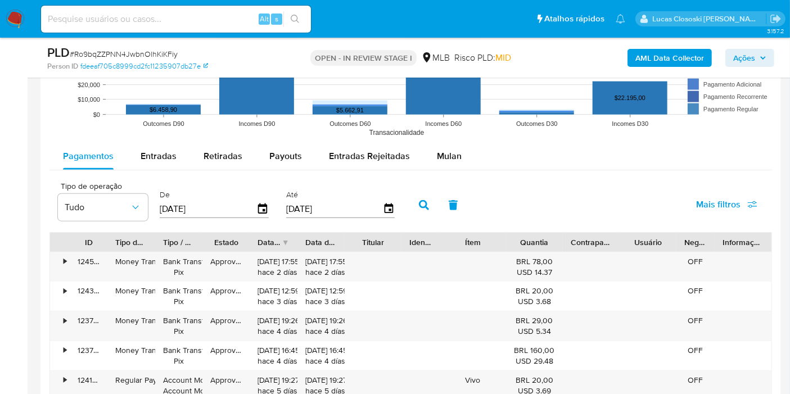
click at [471, 162] on div "Pagamentos Entradas Retiradas Payouts Entradas Rejeitadas Mulan" at bounding box center [410, 156] width 722 height 27
click at [454, 162] on div "Mulan" at bounding box center [449, 156] width 25 height 27
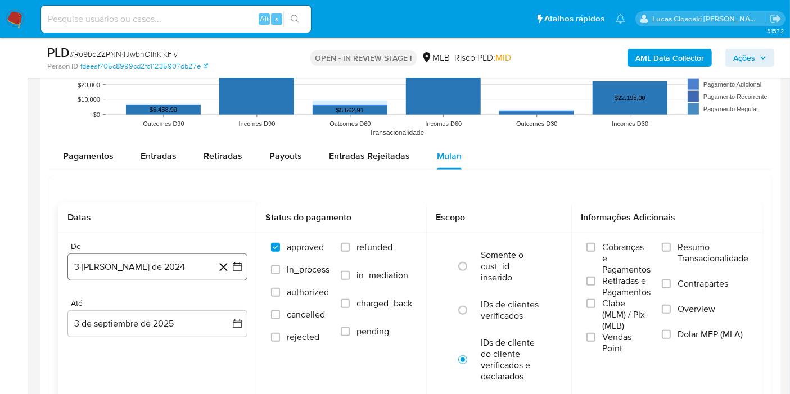
click at [242, 257] on button "3 [PERSON_NAME] de 2024" at bounding box center [157, 266] width 180 height 27
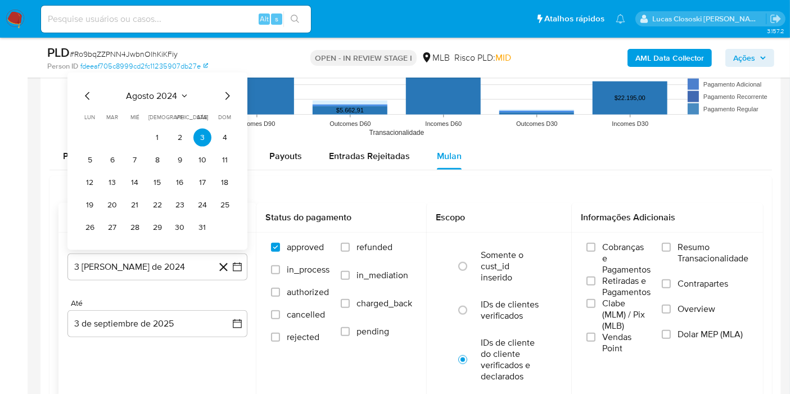
click at [133, 90] on span "agosto 2024" at bounding box center [151, 95] width 51 height 11
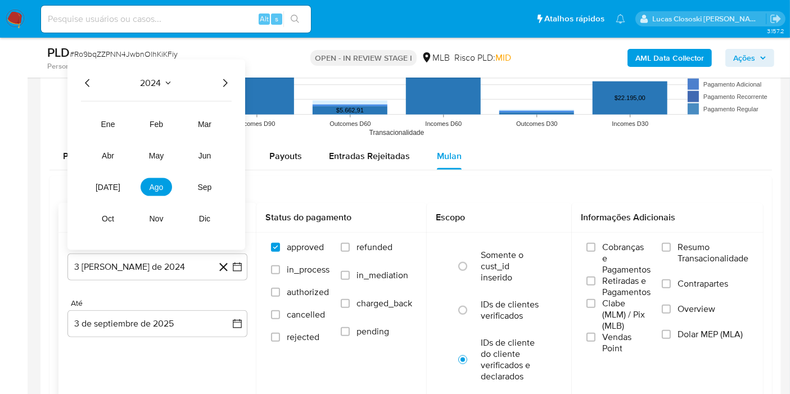
click at [216, 81] on div "2024" at bounding box center [156, 82] width 151 height 13
click at [224, 81] on icon "Año siguiente" at bounding box center [224, 82] width 13 height 13
click at [117, 181] on button "[DATE]" at bounding box center [107, 187] width 31 height 18
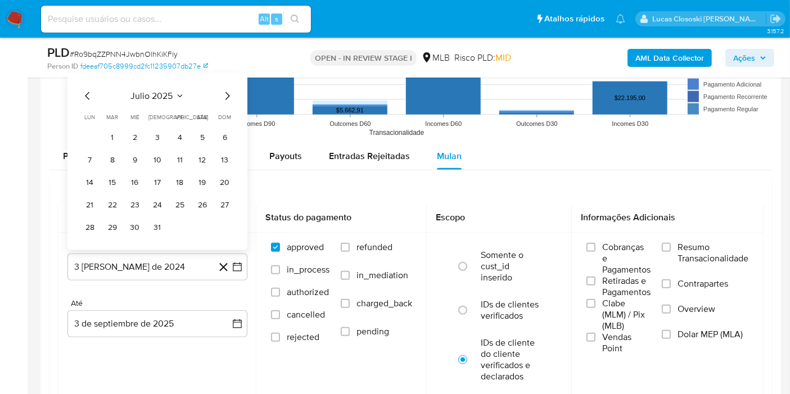
click at [105, 133] on button "1" at bounding box center [112, 138] width 18 height 18
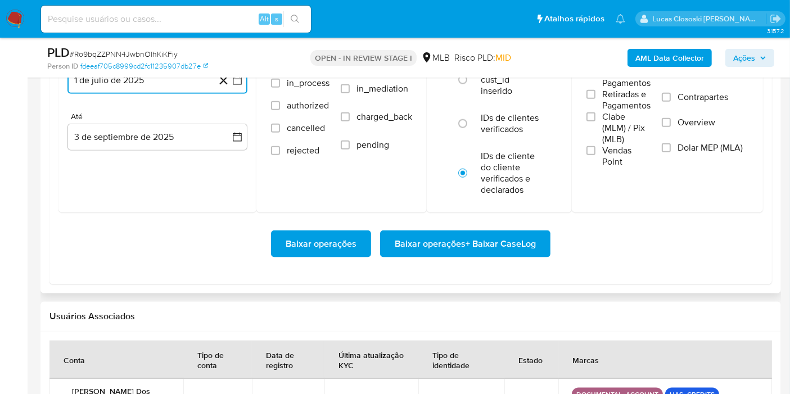
scroll to position [1374, 0]
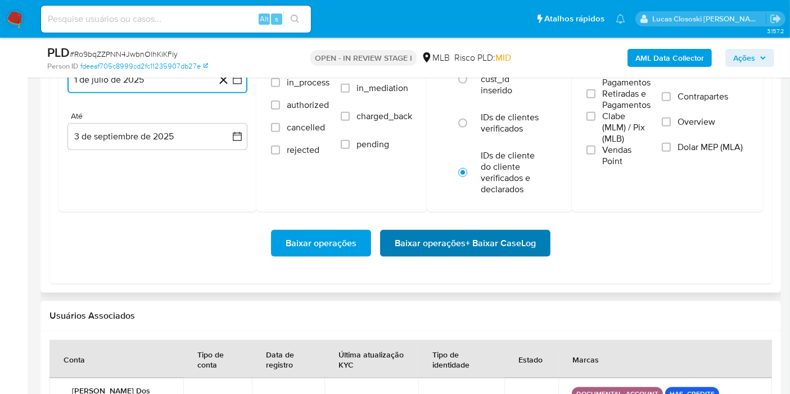
click at [492, 242] on span "Baixar operações + Baixar CaseLog" at bounding box center [465, 243] width 141 height 25
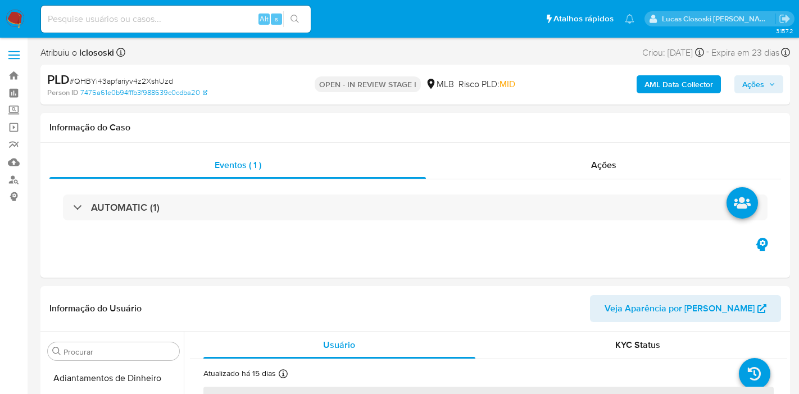
select select "10"
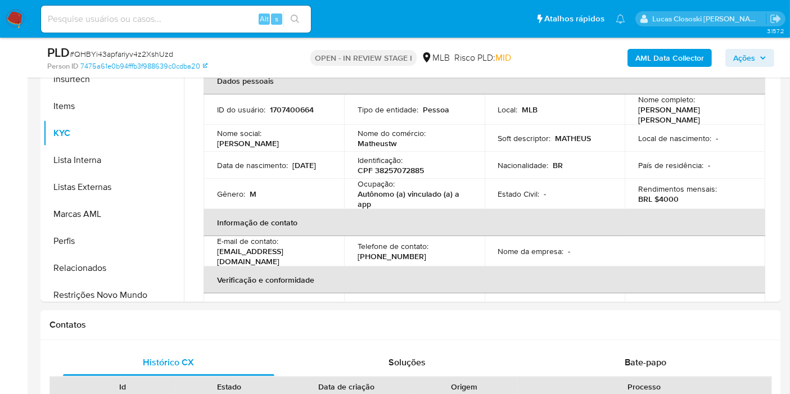
scroll to position [501, 0]
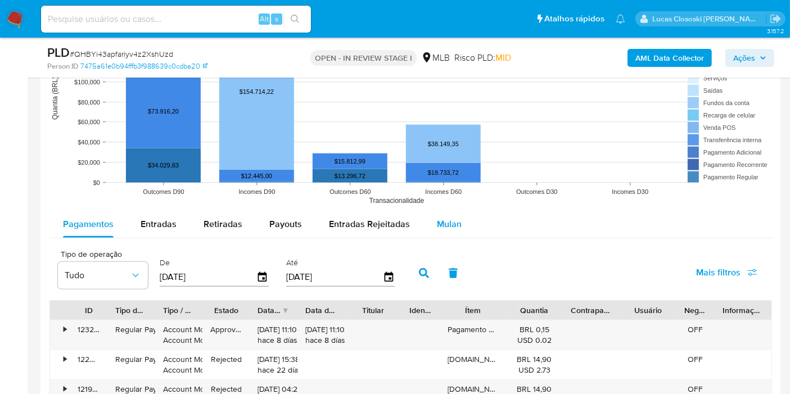
click at [446, 225] on span "Mulan" at bounding box center [449, 224] width 25 height 13
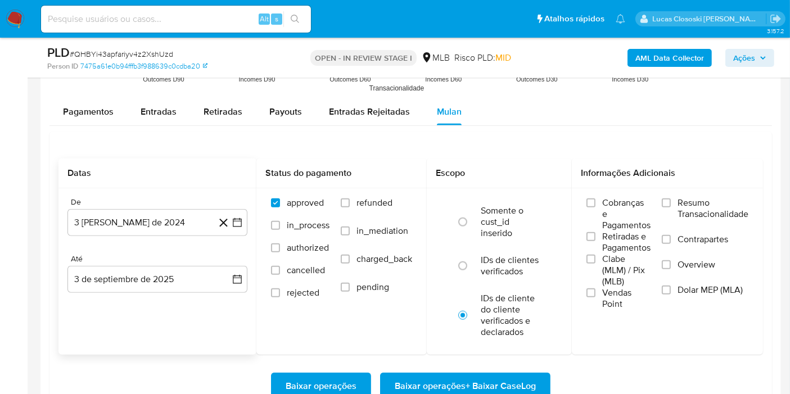
scroll to position [1249, 0]
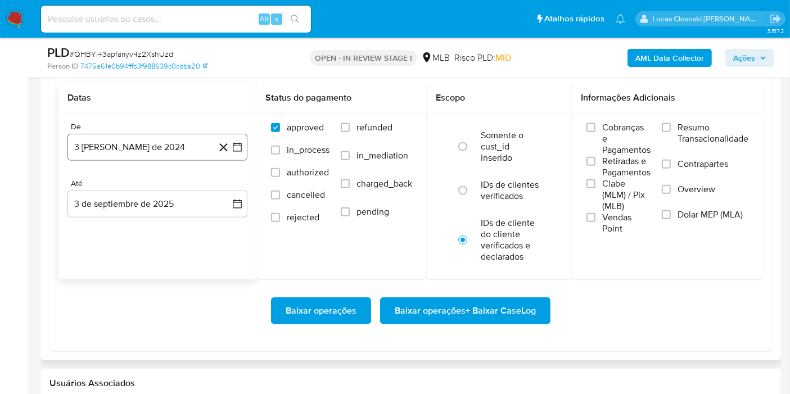
click at [233, 148] on icon "button" at bounding box center [237, 147] width 11 height 11
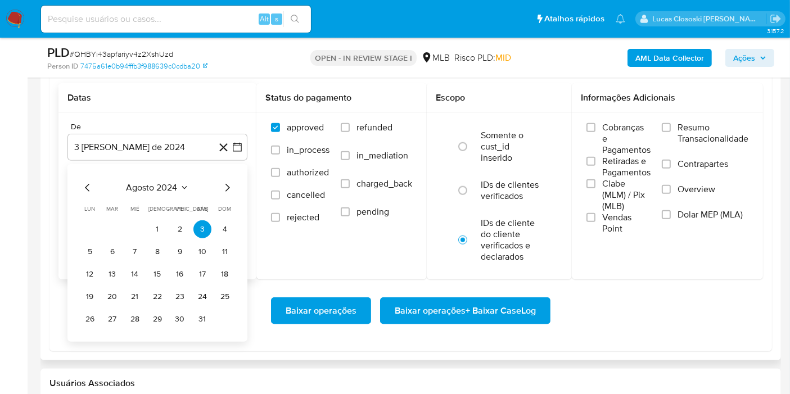
click at [169, 175] on div "agosto 2024 agosto 2024 lun lunes mar martes mié miércoles jue jueves vie viern…" at bounding box center [157, 253] width 180 height 178
click at [167, 190] on span "agosto 2024" at bounding box center [151, 187] width 51 height 11
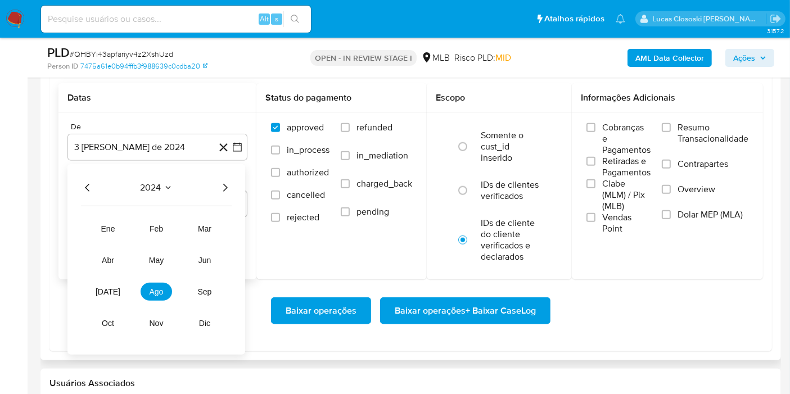
click at [225, 181] on icon "Año siguiente" at bounding box center [224, 187] width 13 height 13
click at [102, 288] on button "[DATE]" at bounding box center [107, 292] width 31 height 18
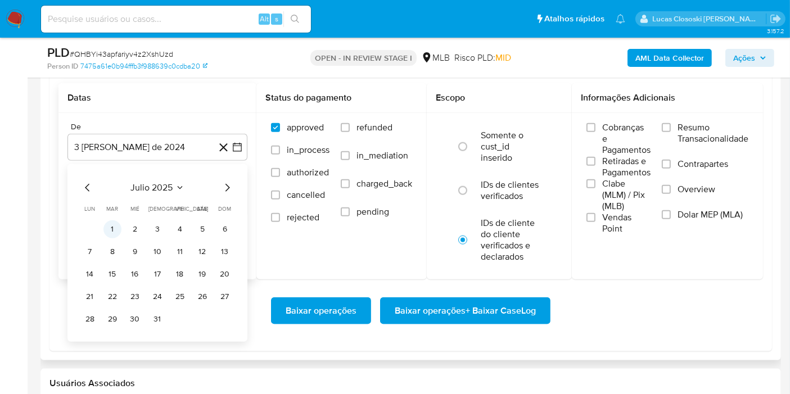
click at [113, 230] on button "1" at bounding box center [112, 229] width 18 height 18
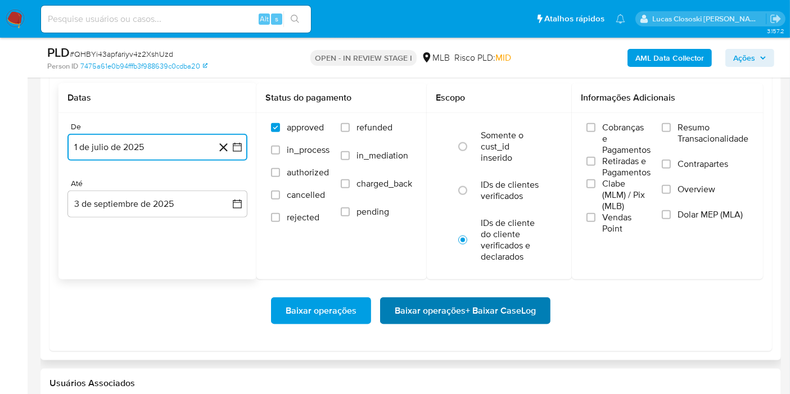
click at [502, 315] on span "Baixar operações + Baixar CaseLog" at bounding box center [465, 310] width 141 height 25
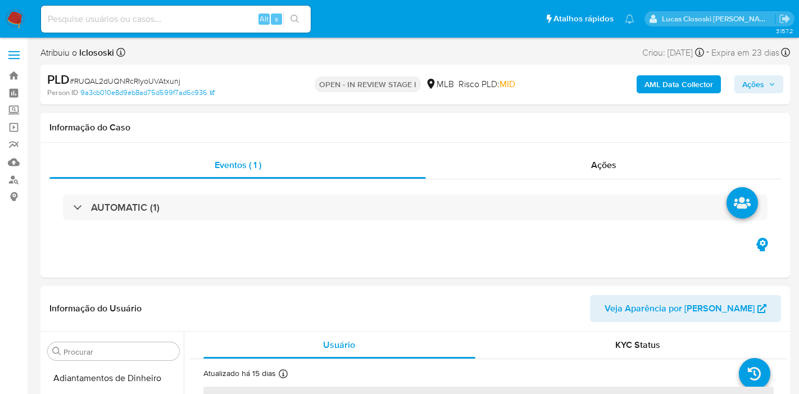
select select "10"
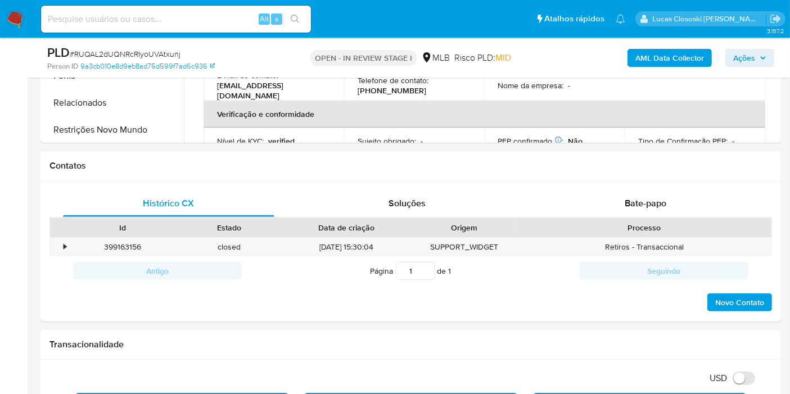
scroll to position [501, 0]
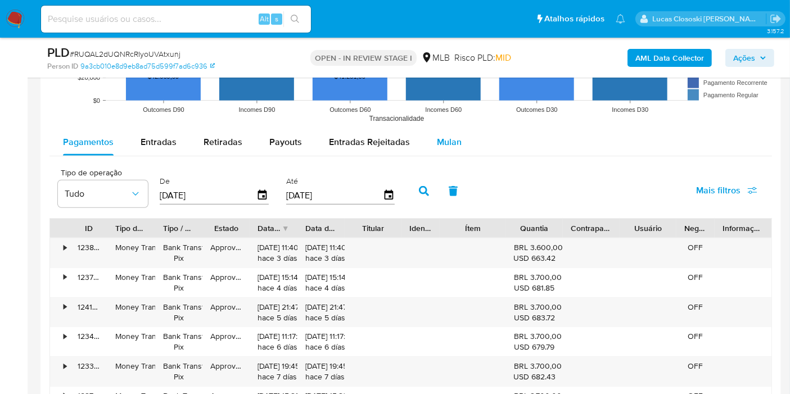
click at [445, 137] on span "Mulan" at bounding box center [449, 141] width 25 height 13
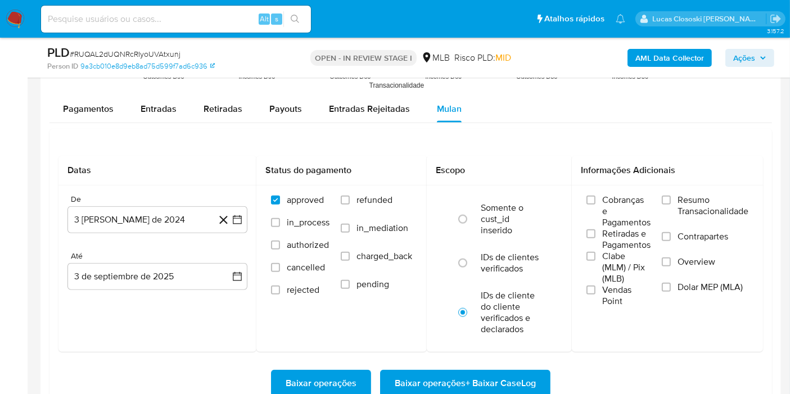
scroll to position [1249, 0]
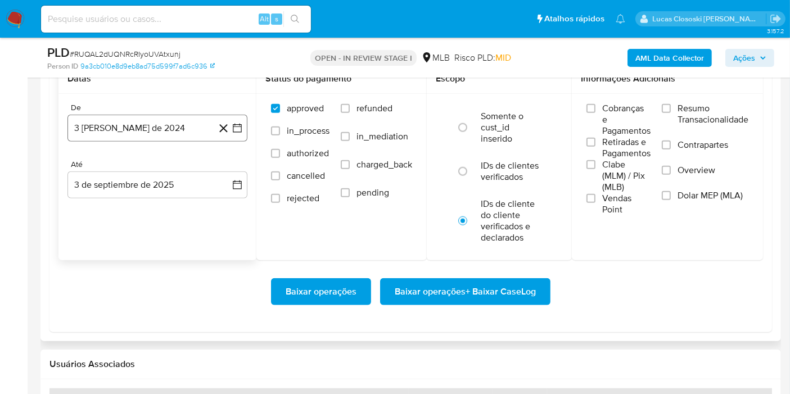
click at [237, 134] on button "3 [PERSON_NAME] de 2024" at bounding box center [157, 128] width 180 height 27
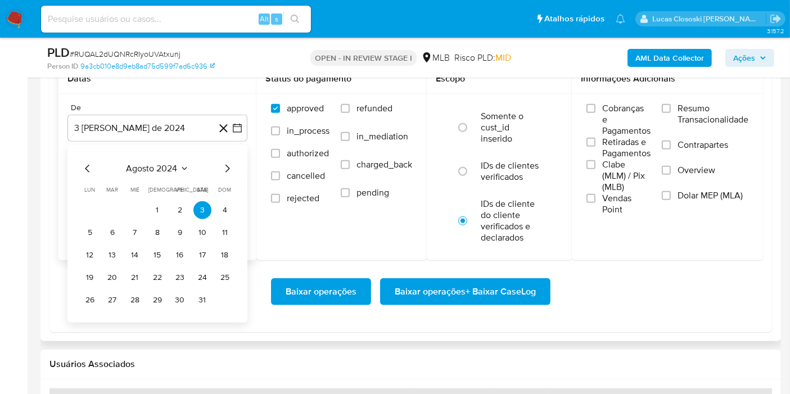
click at [151, 175] on div "agosto 2024 agosto 2024 lun lunes mar martes mié miércoles jue jueves vie viern…" at bounding box center [157, 235] width 153 height 147
click at [151, 166] on span "agosto 2024" at bounding box center [151, 168] width 51 height 11
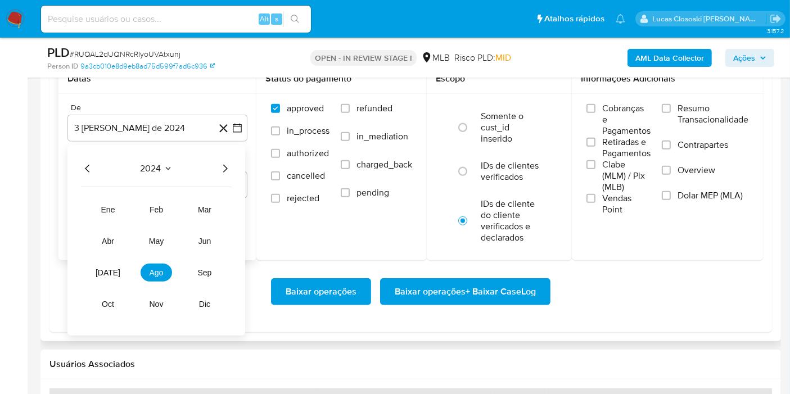
click at [230, 162] on icon "Año siguiente" at bounding box center [224, 168] width 13 height 13
click at [103, 278] on button "[DATE]" at bounding box center [107, 273] width 31 height 18
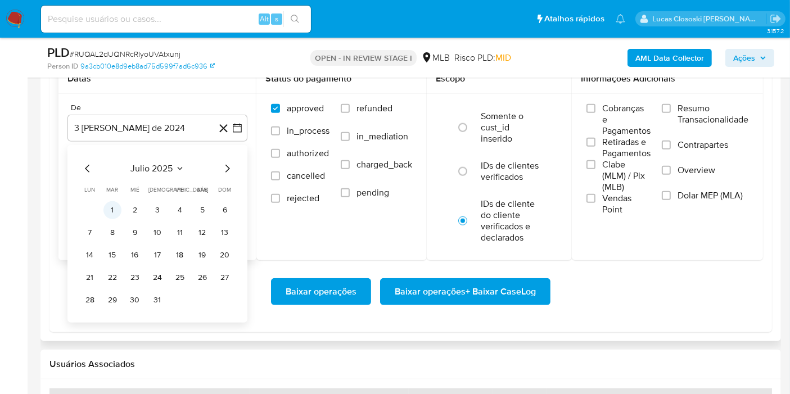
click at [110, 216] on button "1" at bounding box center [112, 210] width 18 height 18
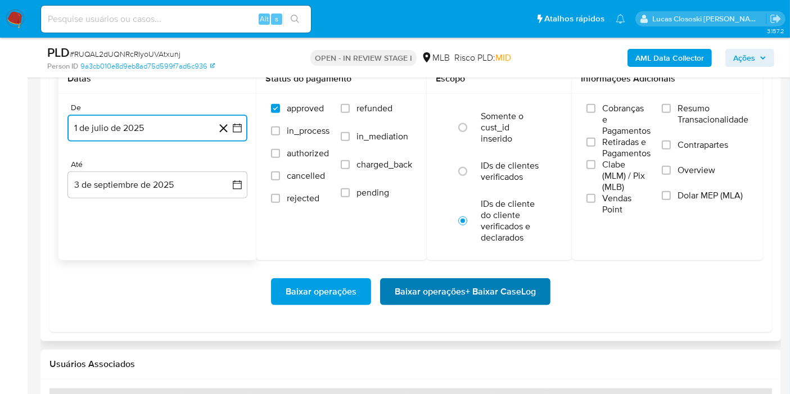
click at [446, 303] on span "Baixar operações + Baixar CaseLog" at bounding box center [465, 291] width 141 height 25
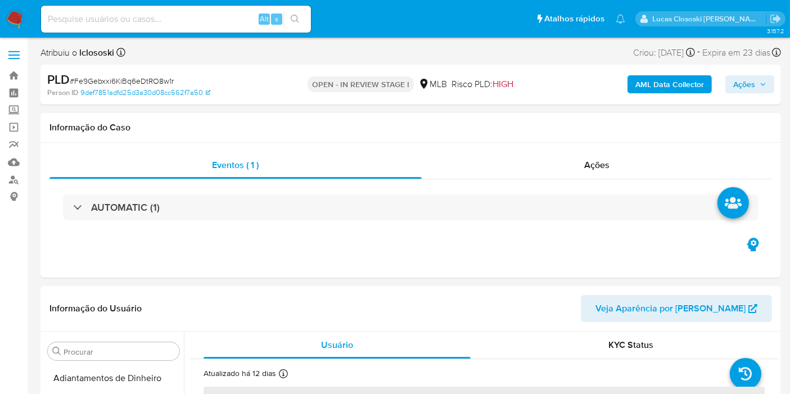
select select "10"
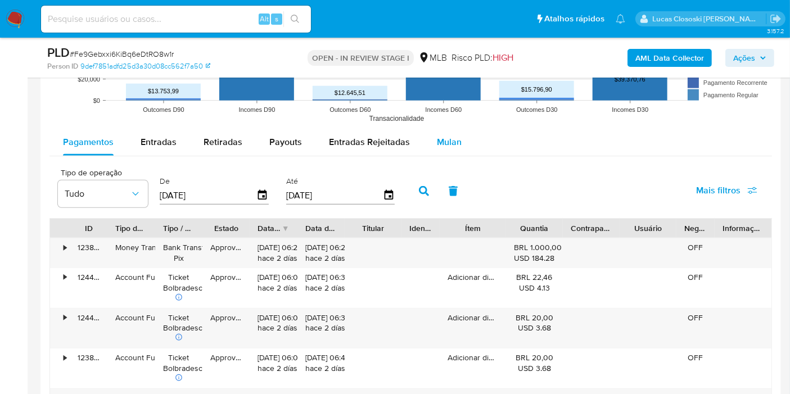
click at [440, 141] on span "Mulan" at bounding box center [449, 141] width 25 height 13
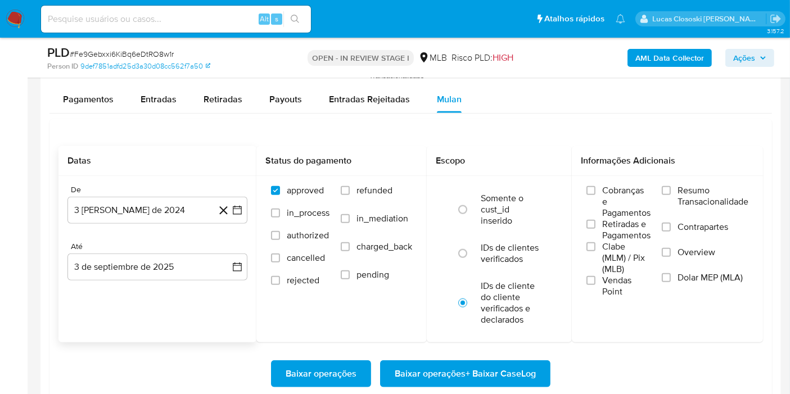
scroll to position [1186, 0]
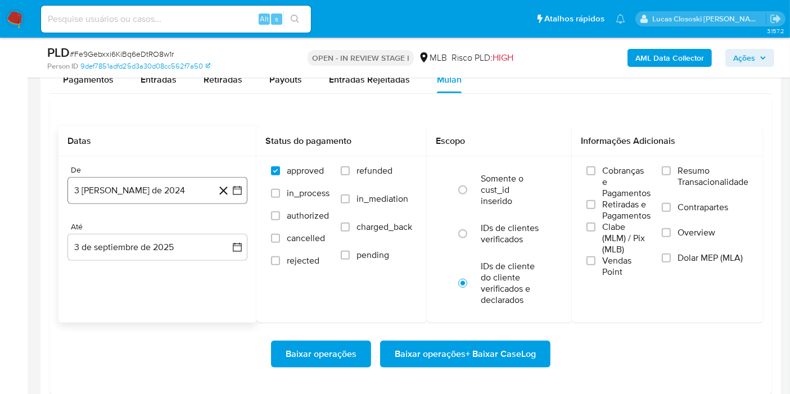
click at [238, 178] on button "3 [PERSON_NAME] de 2024" at bounding box center [157, 190] width 180 height 27
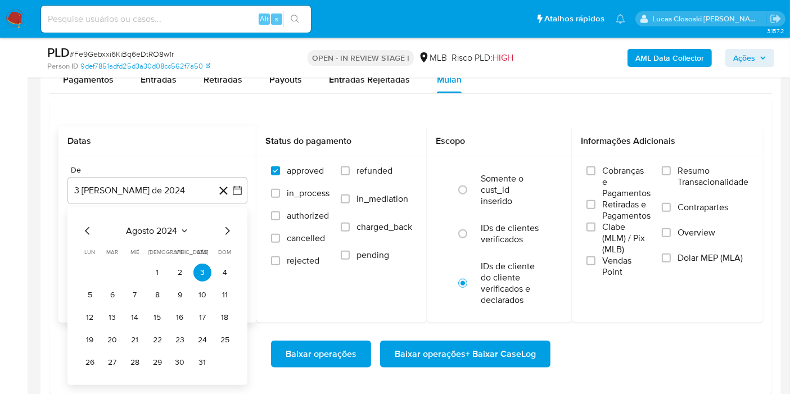
click at [147, 219] on div "agosto 2024 agosto 2024 lun lunes mar martes mié miércoles jue jueves vie viern…" at bounding box center [157, 296] width 180 height 178
click at [144, 229] on span "agosto 2024" at bounding box center [151, 230] width 51 height 11
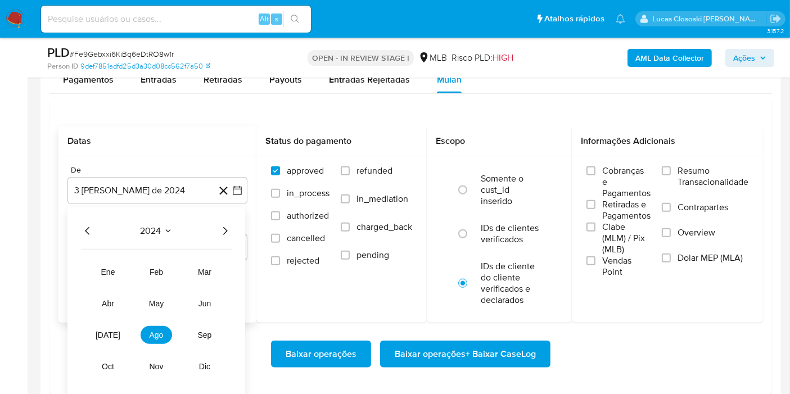
click at [227, 225] on icon "Año siguiente" at bounding box center [224, 230] width 13 height 13
click at [105, 327] on button "[DATE]" at bounding box center [107, 335] width 31 height 18
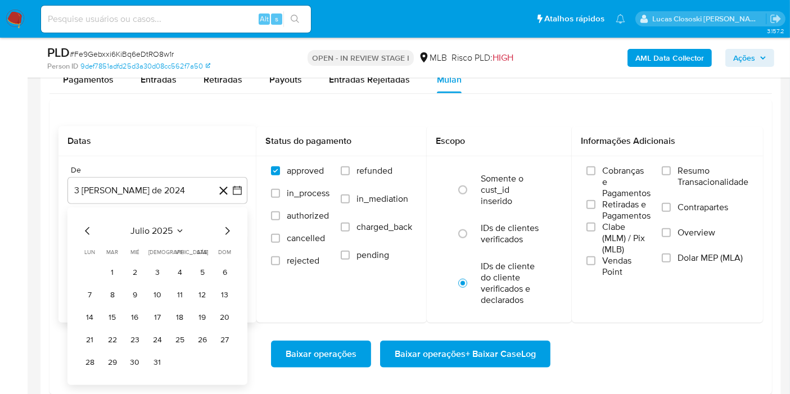
click at [107, 267] on button "1" at bounding box center [112, 273] width 18 height 18
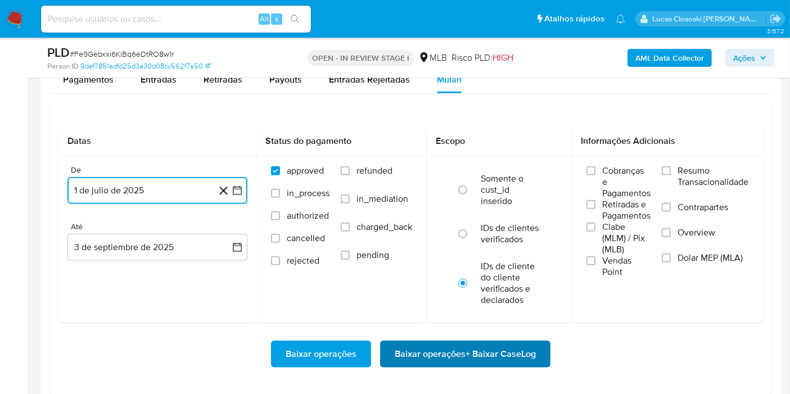
click at [421, 351] on span "Baixar operações + Baixar CaseLog" at bounding box center [465, 354] width 141 height 25
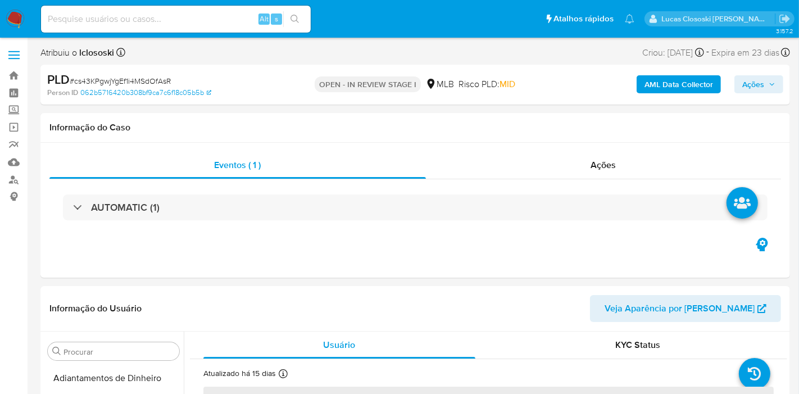
select select "10"
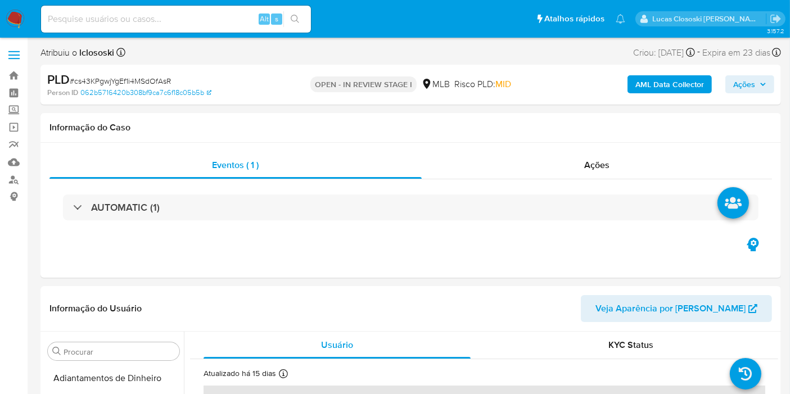
scroll to position [501, 0]
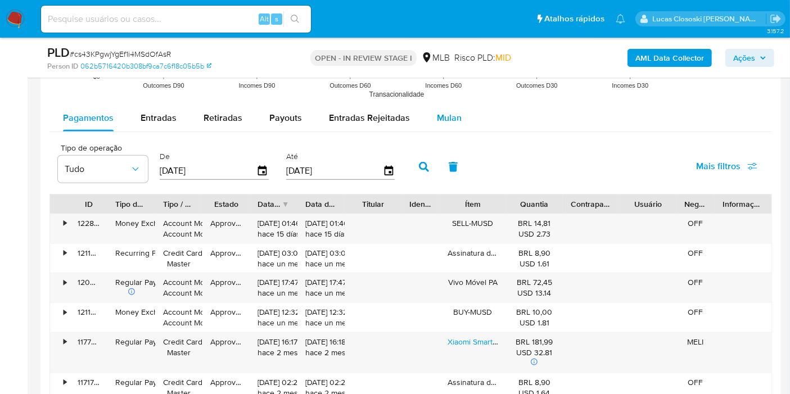
click at [449, 105] on div "Mulan" at bounding box center [449, 118] width 25 height 27
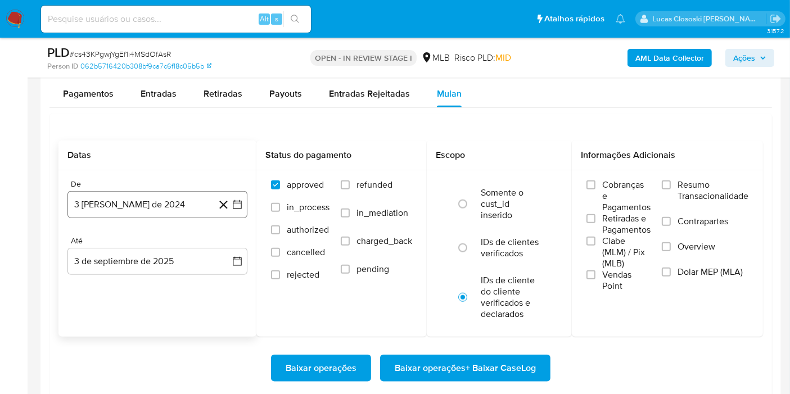
scroll to position [1249, 0]
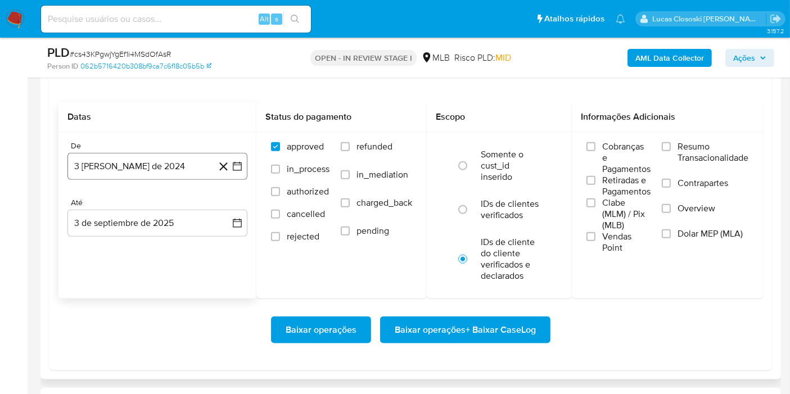
click at [239, 164] on icon "button" at bounding box center [237, 166] width 11 height 11
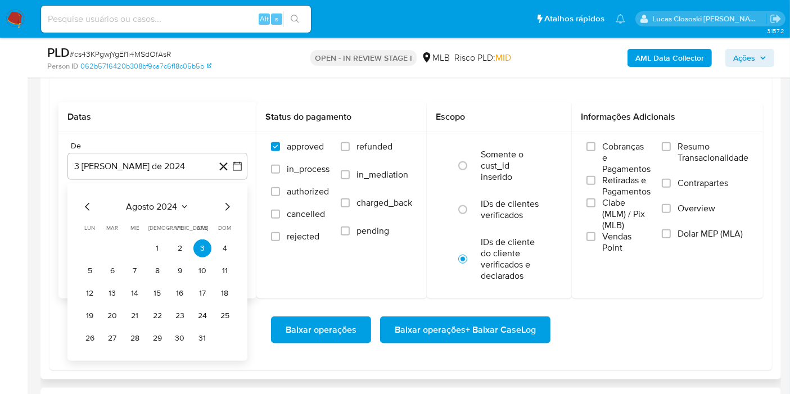
drag, startPoint x: 168, startPoint y: 197, endPoint x: 184, endPoint y: 202, distance: 17.2
click at [169, 197] on div "agosto 2024 agosto 2024 lun lunes mar martes mié miércoles jue jueves vie viern…" at bounding box center [157, 272] width 180 height 178
click at [176, 203] on span "agosto 2024" at bounding box center [151, 206] width 51 height 11
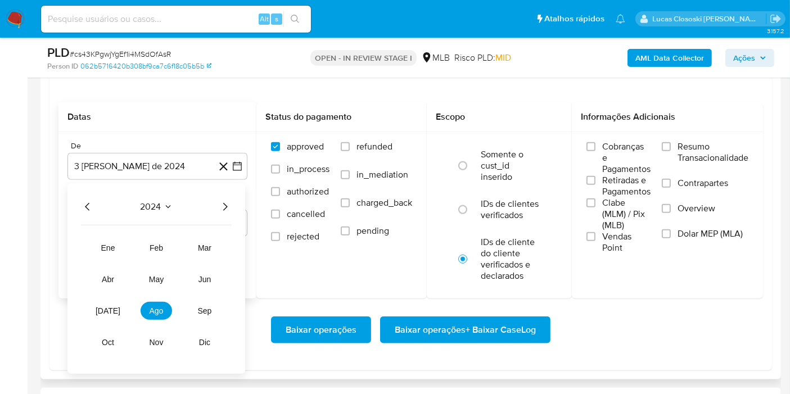
click at [224, 200] on icon "Año siguiente" at bounding box center [224, 206] width 13 height 13
click at [105, 315] on button "[DATE]" at bounding box center [107, 311] width 31 height 18
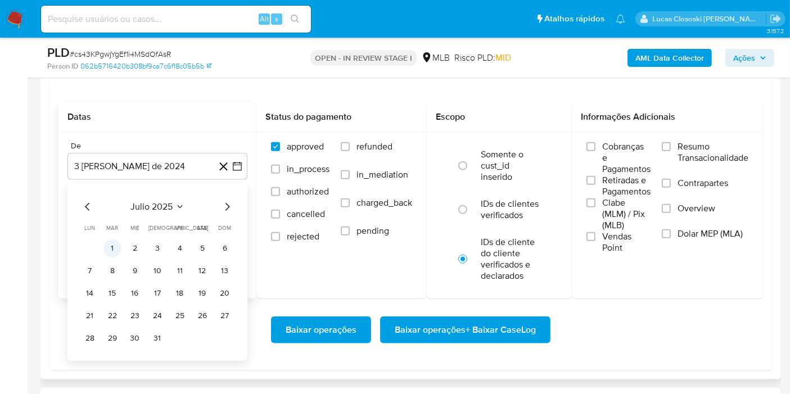
click at [115, 244] on button "1" at bounding box center [112, 248] width 18 height 18
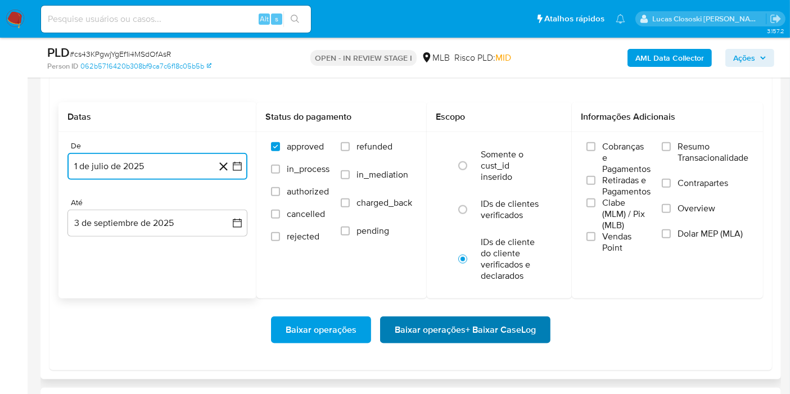
click at [509, 326] on span "Baixar operações + Baixar CaseLog" at bounding box center [465, 330] width 141 height 25
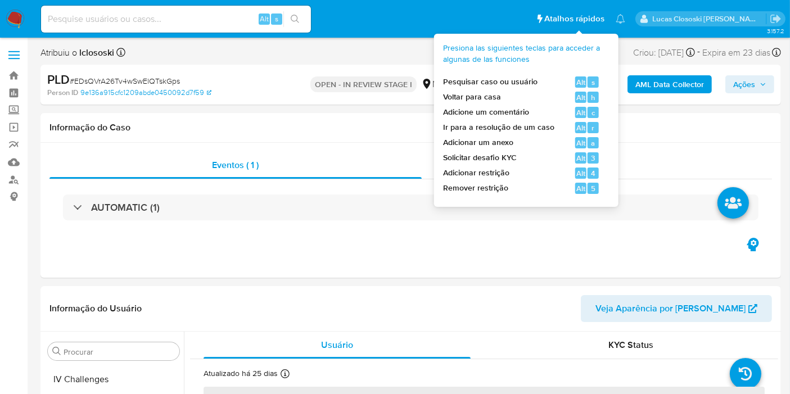
scroll to position [501, 0]
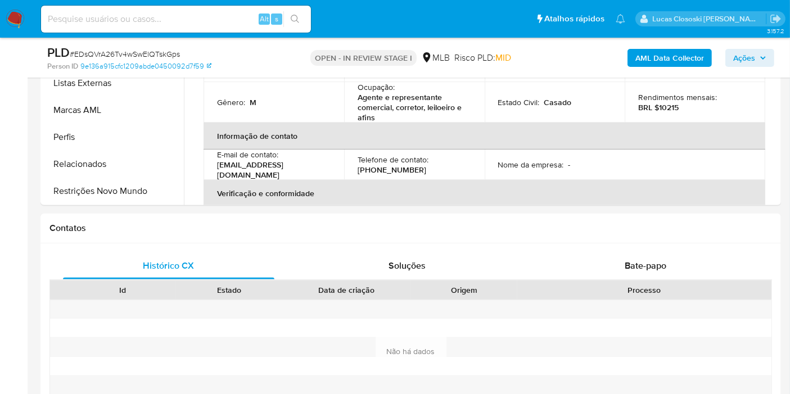
select select "10"
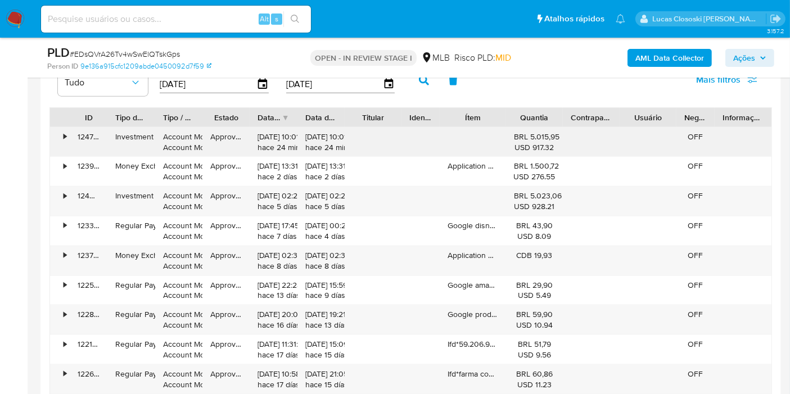
scroll to position [1249, 0]
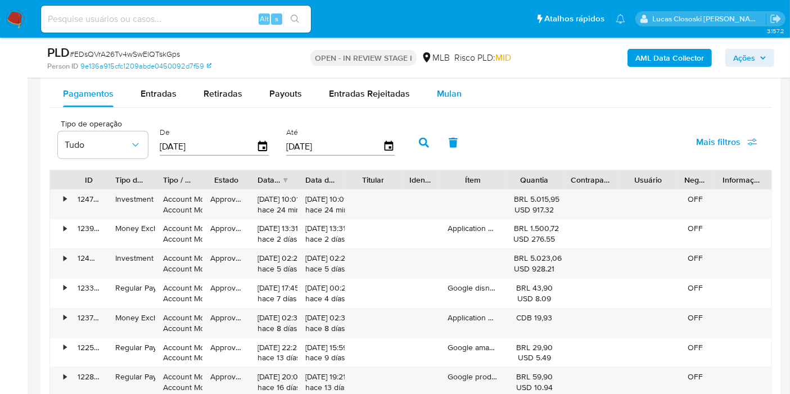
click at [445, 80] on div "Mulan" at bounding box center [449, 93] width 25 height 27
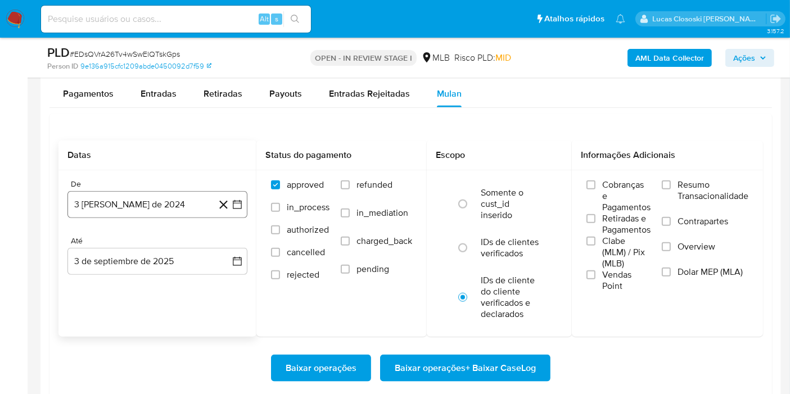
click at [237, 199] on icon "button" at bounding box center [237, 204] width 11 height 11
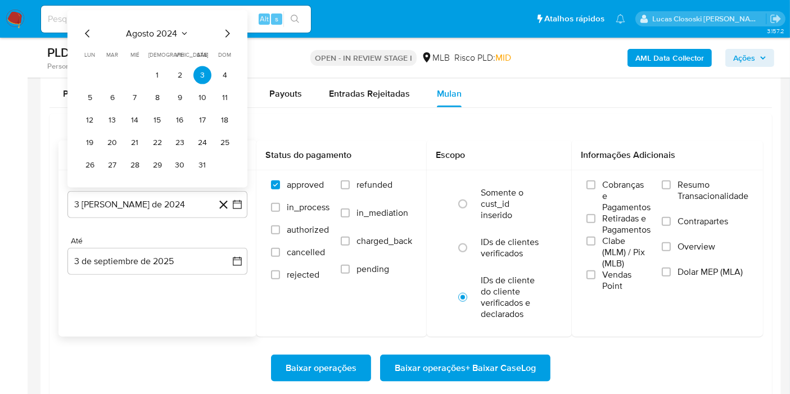
click at [154, 28] on span "agosto 2024" at bounding box center [151, 33] width 51 height 11
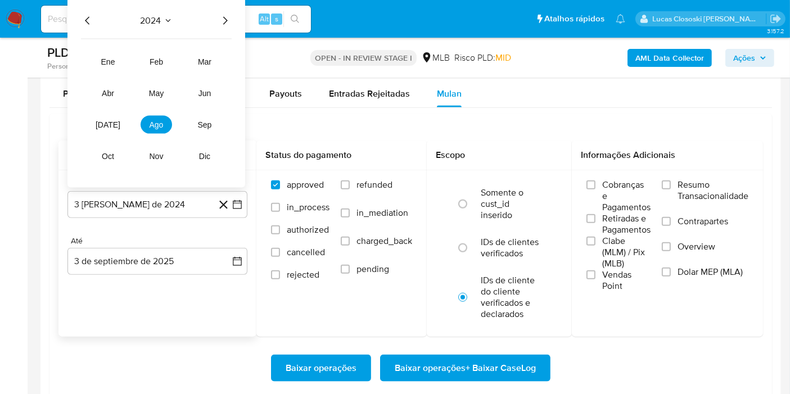
click at [235, 21] on div "2024 2024 ene feb mar abr may jun jul ago sep oct nov dic" at bounding box center [156, 92] width 178 height 191
click at [227, 17] on icon "Año siguiente" at bounding box center [224, 20] width 13 height 13
click at [114, 125] on button "jul" at bounding box center [107, 125] width 31 height 18
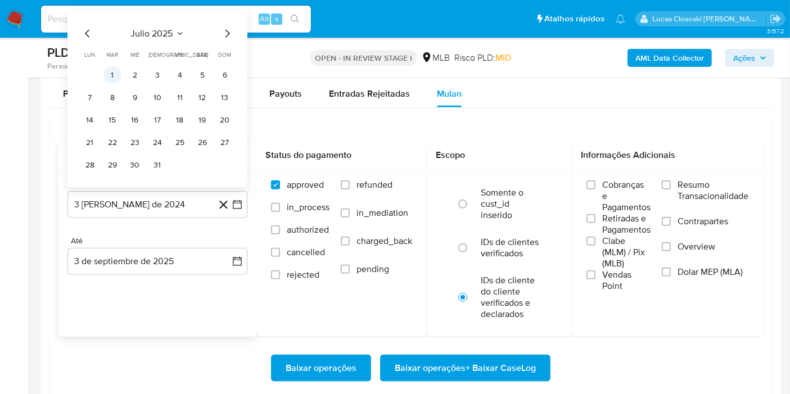
click at [114, 72] on button "1" at bounding box center [112, 75] width 18 height 18
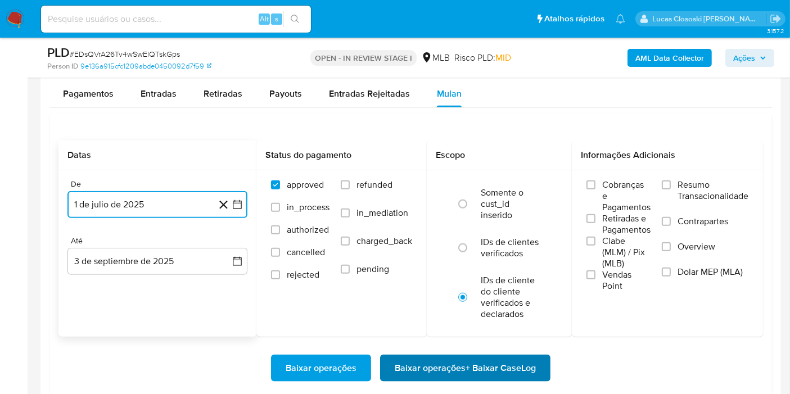
click at [537, 370] on button "Baixar operações + Baixar CaseLog" at bounding box center [465, 368] width 170 height 27
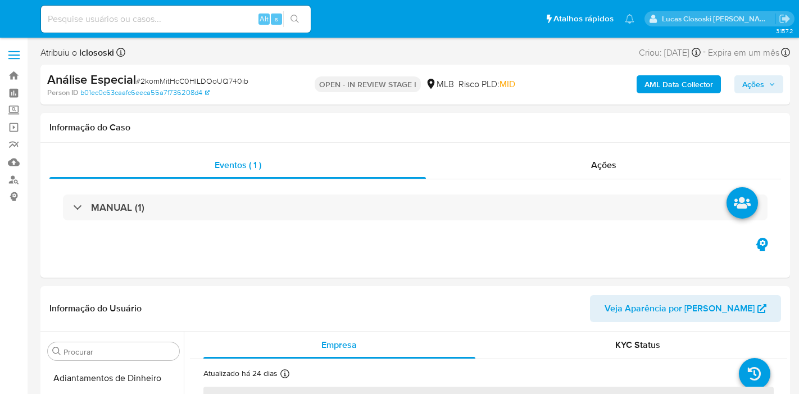
select select "10"
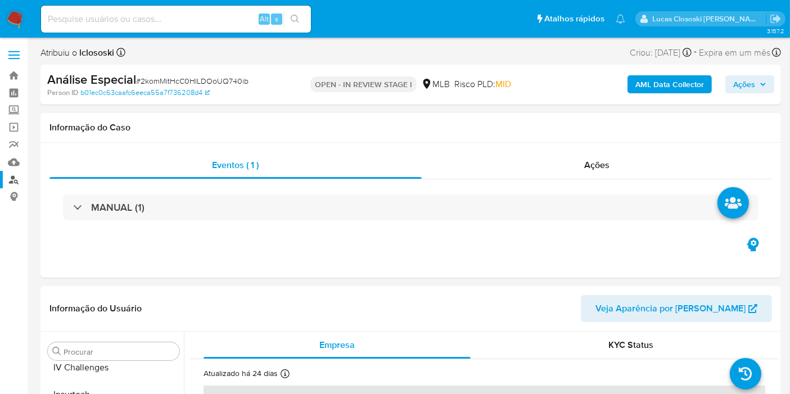
scroll to position [501, 0]
click at [17, 162] on link "Mulan" at bounding box center [67, 161] width 134 height 17
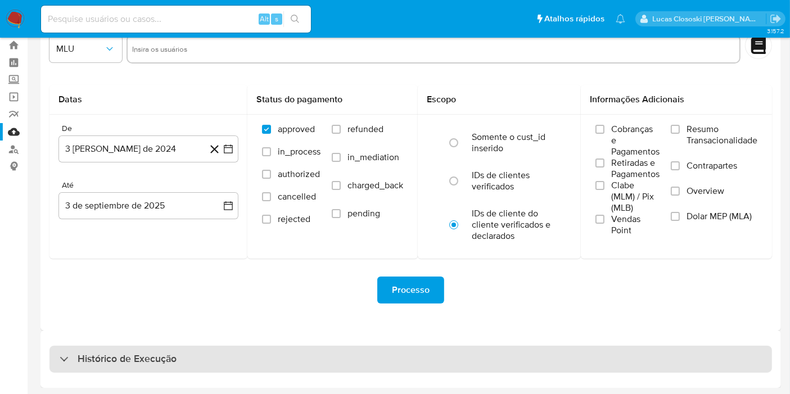
click at [165, 349] on div "Histórico de Execução" at bounding box center [410, 359] width 722 height 27
select select "10"
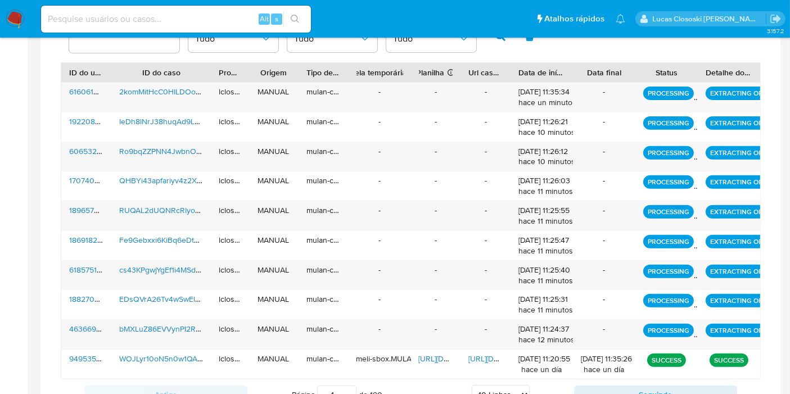
scroll to position [391, 0]
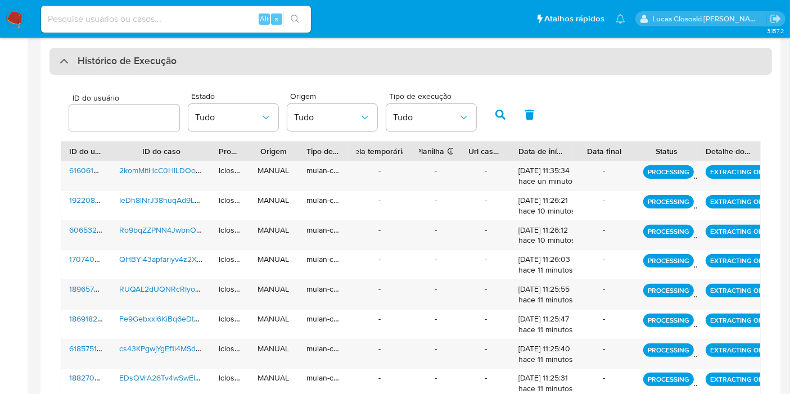
click at [267, 65] on div "Histórico de Execução" at bounding box center [410, 61] width 722 height 27
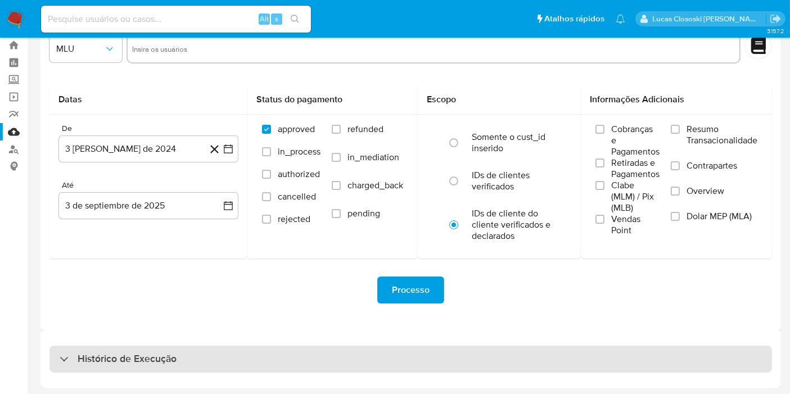
click at [265, 356] on div "Histórico de Execução" at bounding box center [410, 359] width 722 height 27
select select "10"
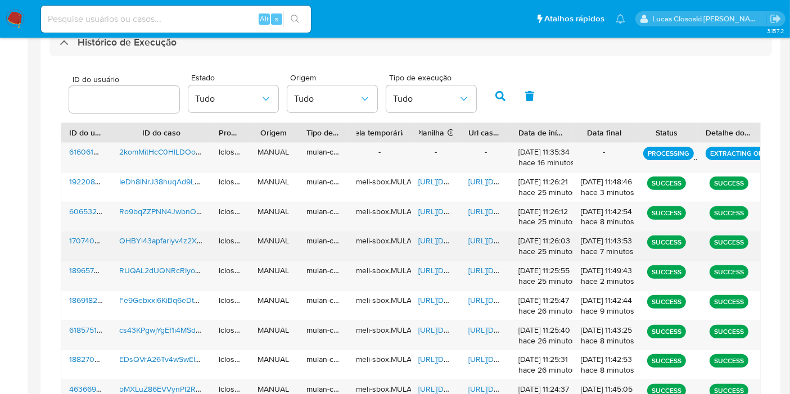
scroll to position [409, 0]
